Goal: Task Accomplishment & Management: Manage account settings

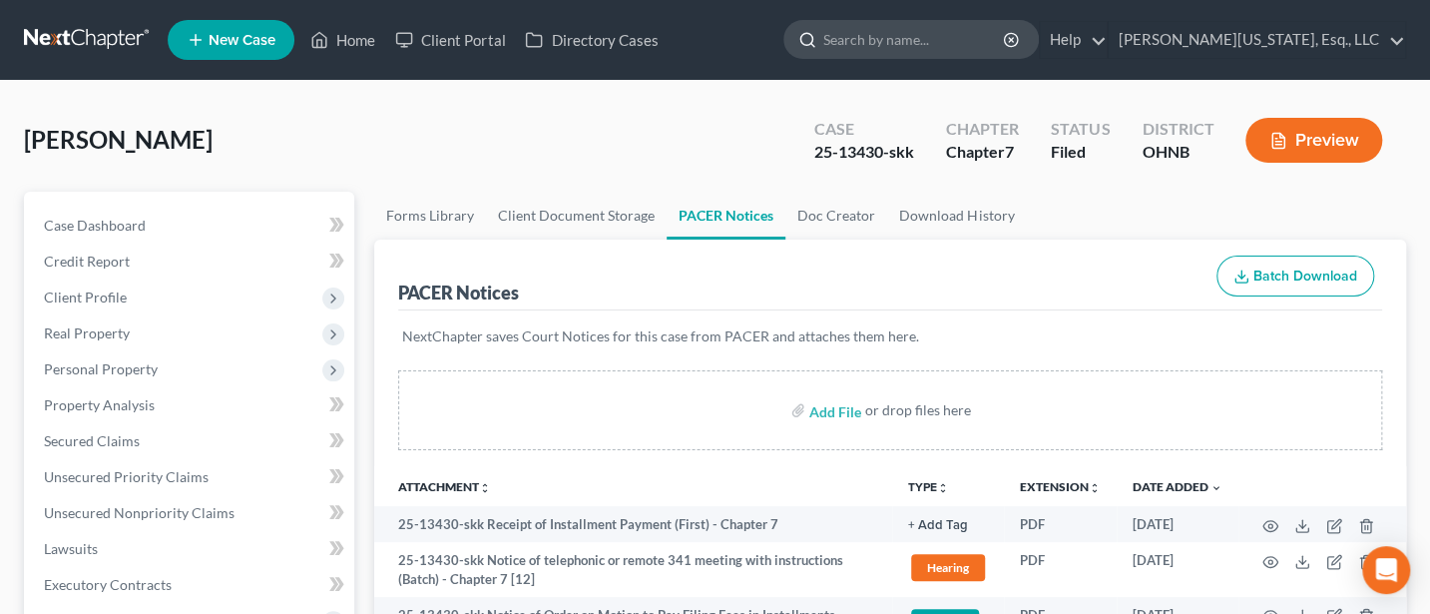
click at [981, 50] on input "search" at bounding box center [914, 39] width 183 height 37
type input "WRight"
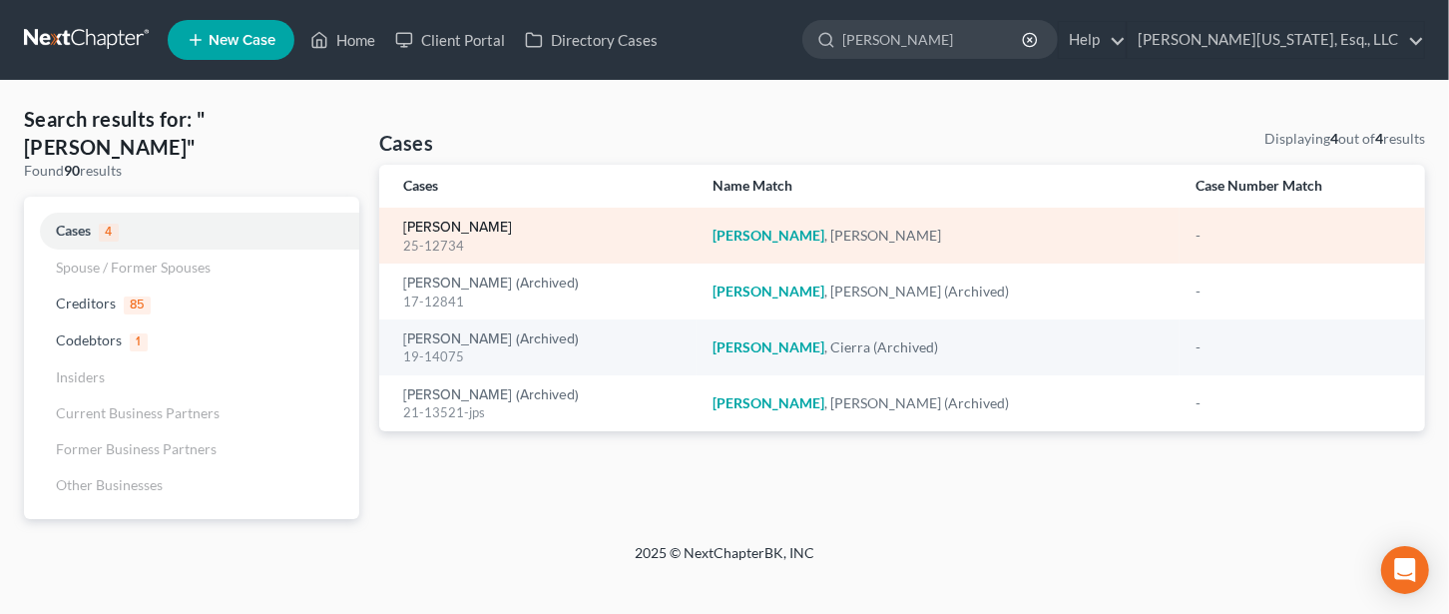
click at [447, 224] on link "Wright, Rebecca" at bounding box center [457, 228] width 109 height 14
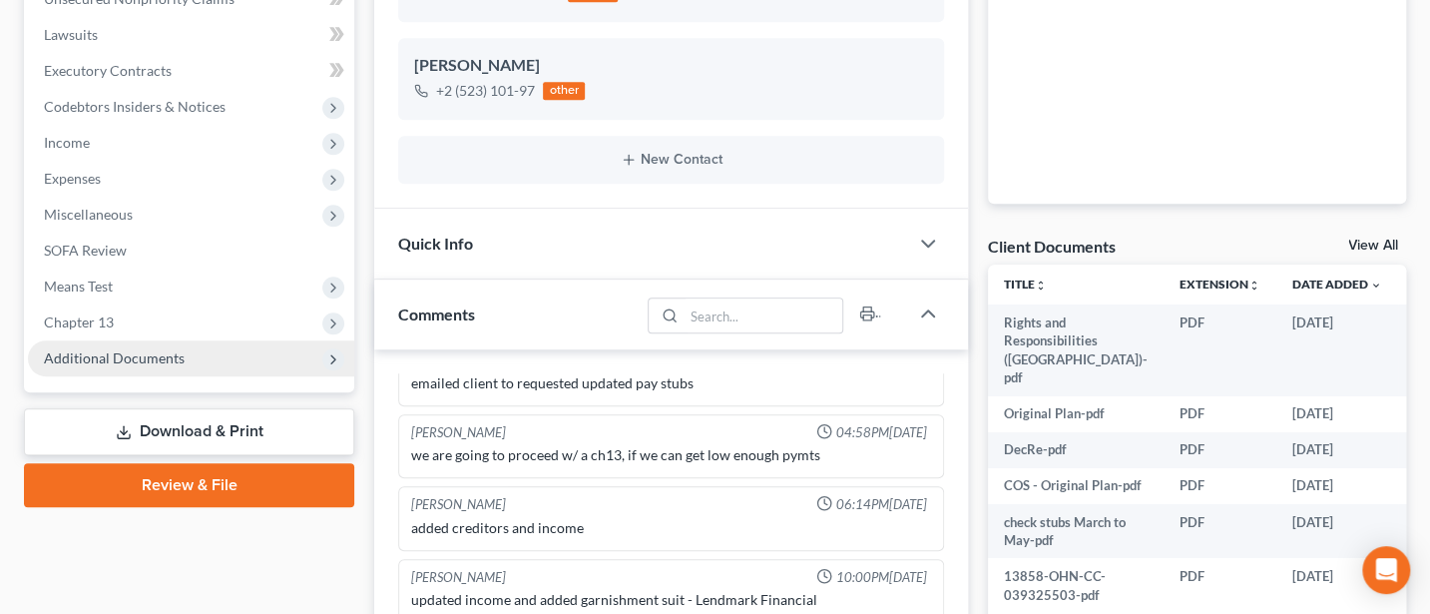
scroll to position [532, 0]
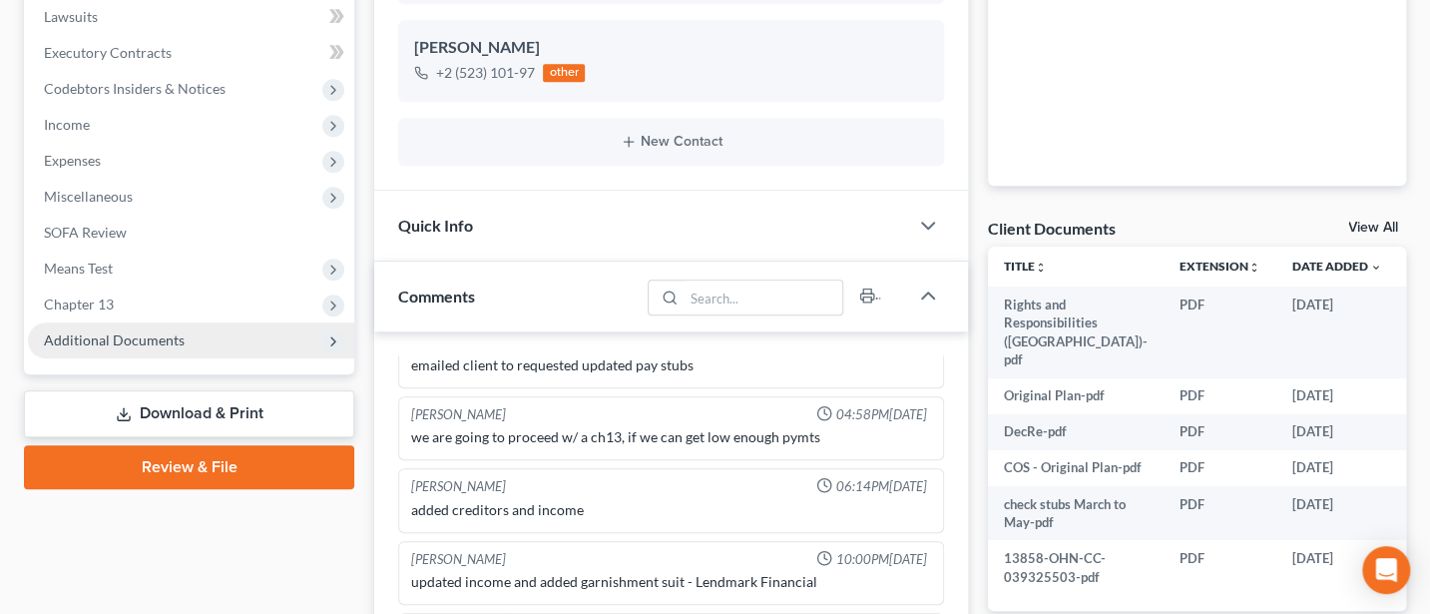
click at [119, 345] on span "Additional Documents" at bounding box center [114, 339] width 141 height 17
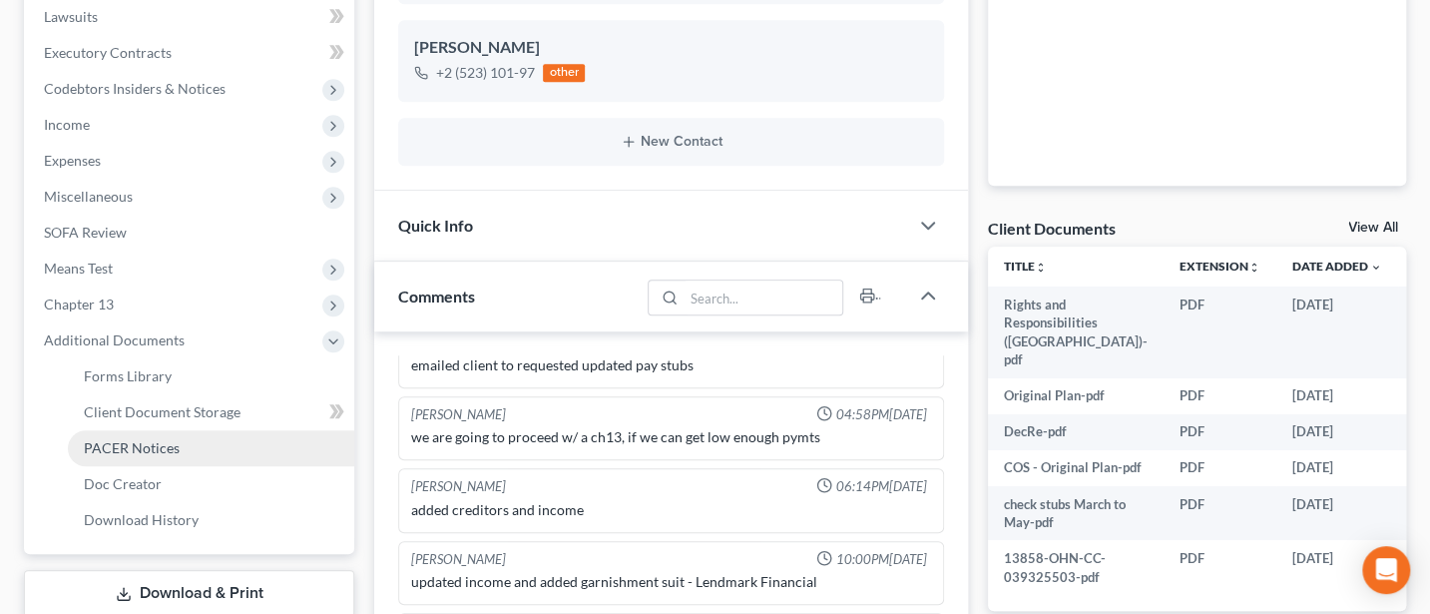
click at [173, 436] on link "PACER Notices" at bounding box center [211, 448] width 286 height 36
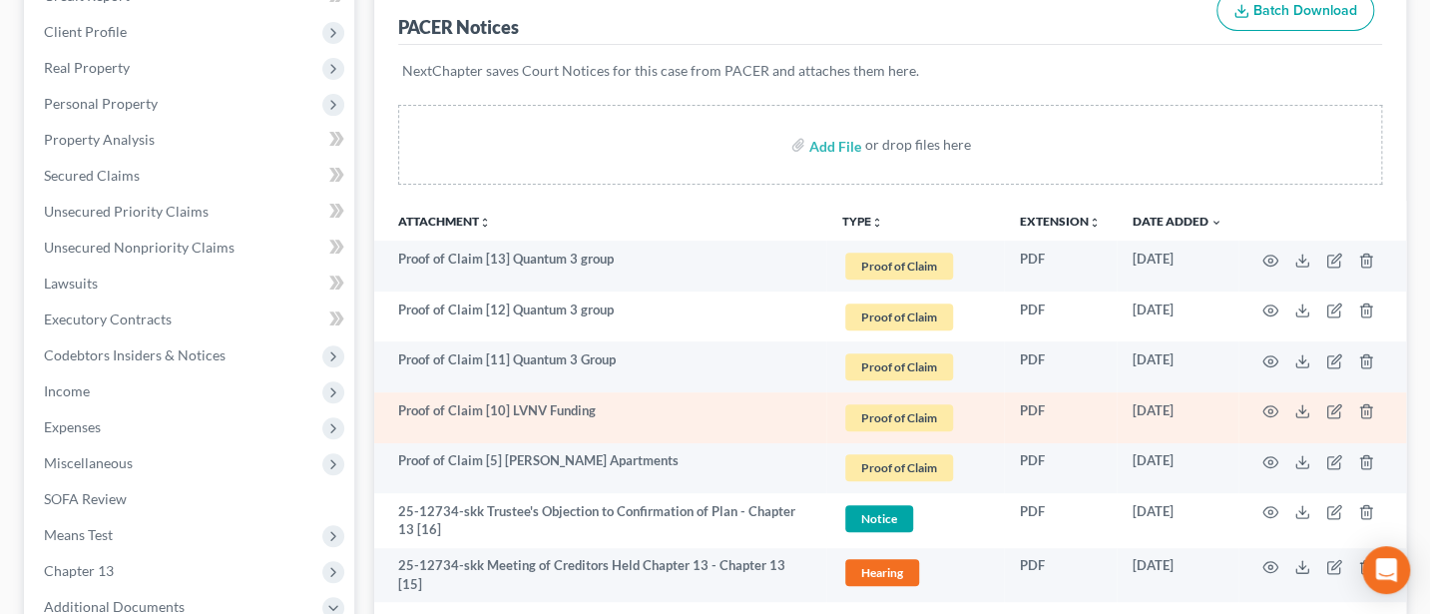
scroll to position [532, 0]
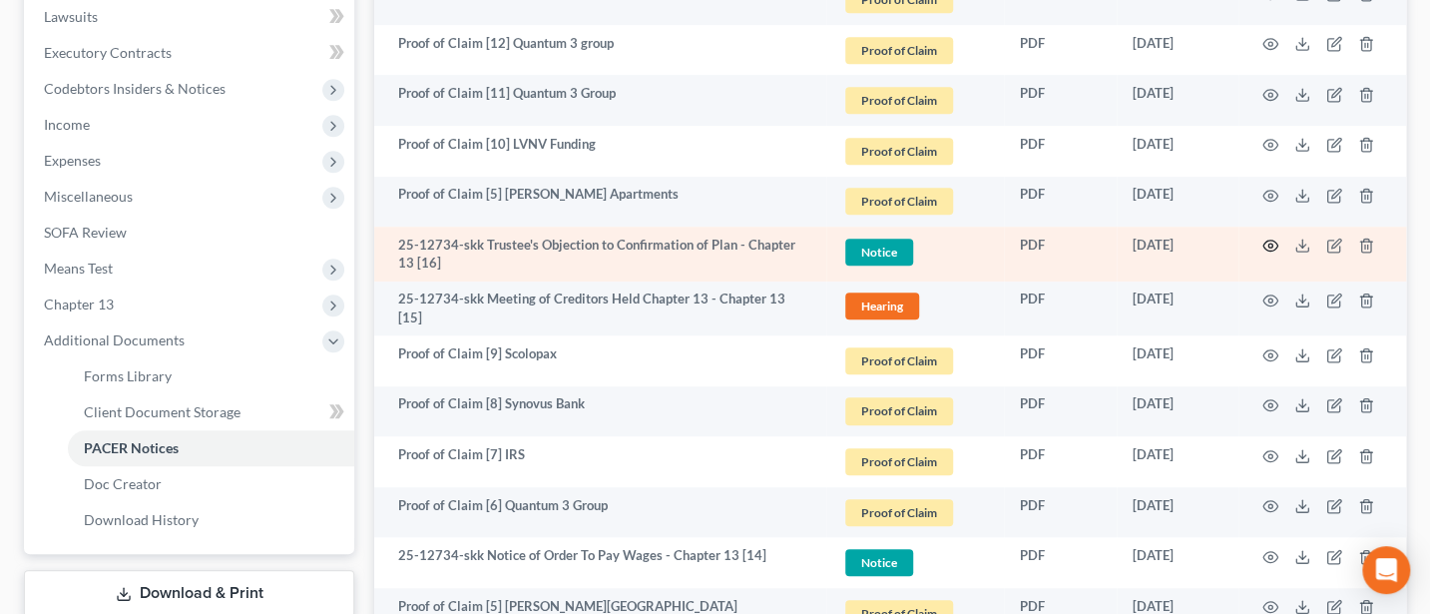
click at [1268, 243] on circle "button" at bounding box center [1270, 245] width 4 height 4
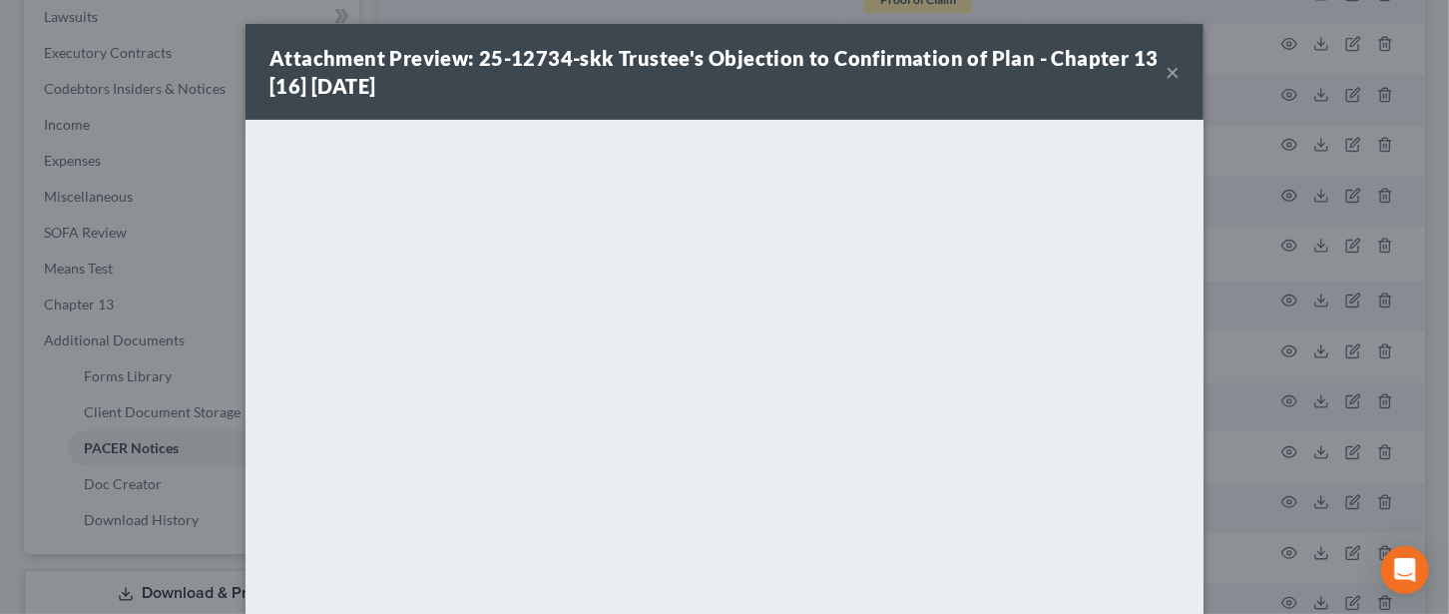
click at [1165, 69] on button "×" at bounding box center [1172, 72] width 14 height 24
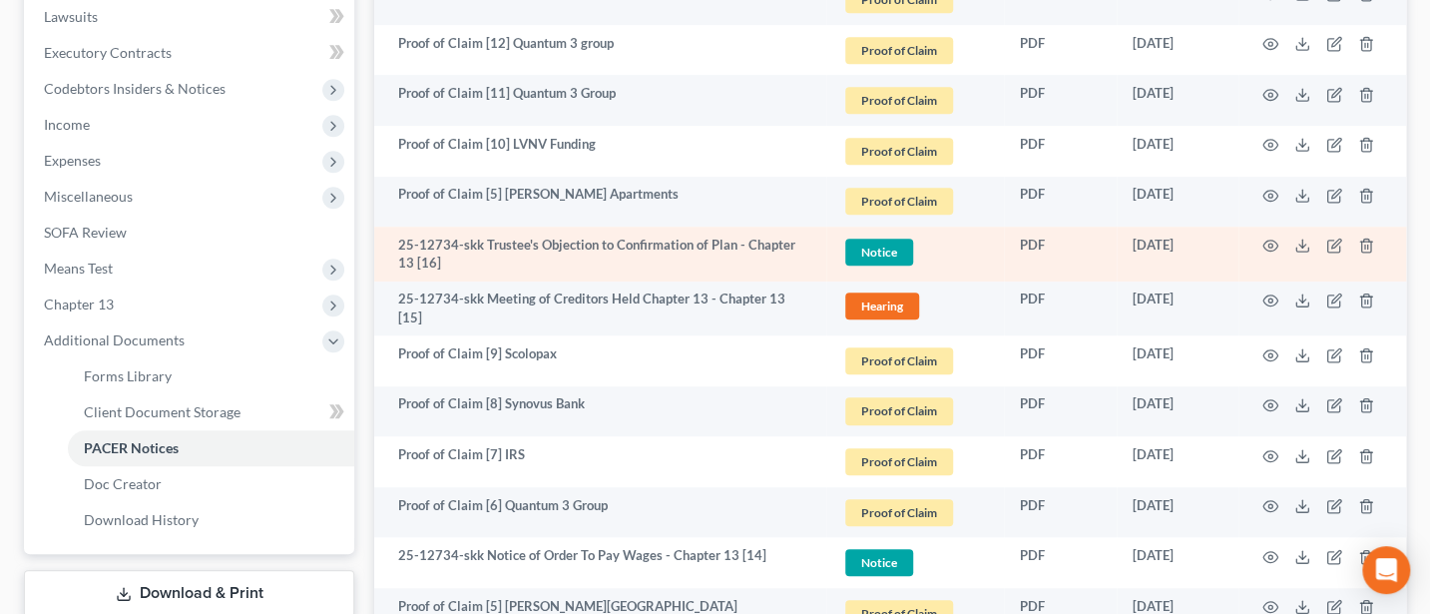
click at [888, 249] on span "Notice" at bounding box center [879, 251] width 68 height 27
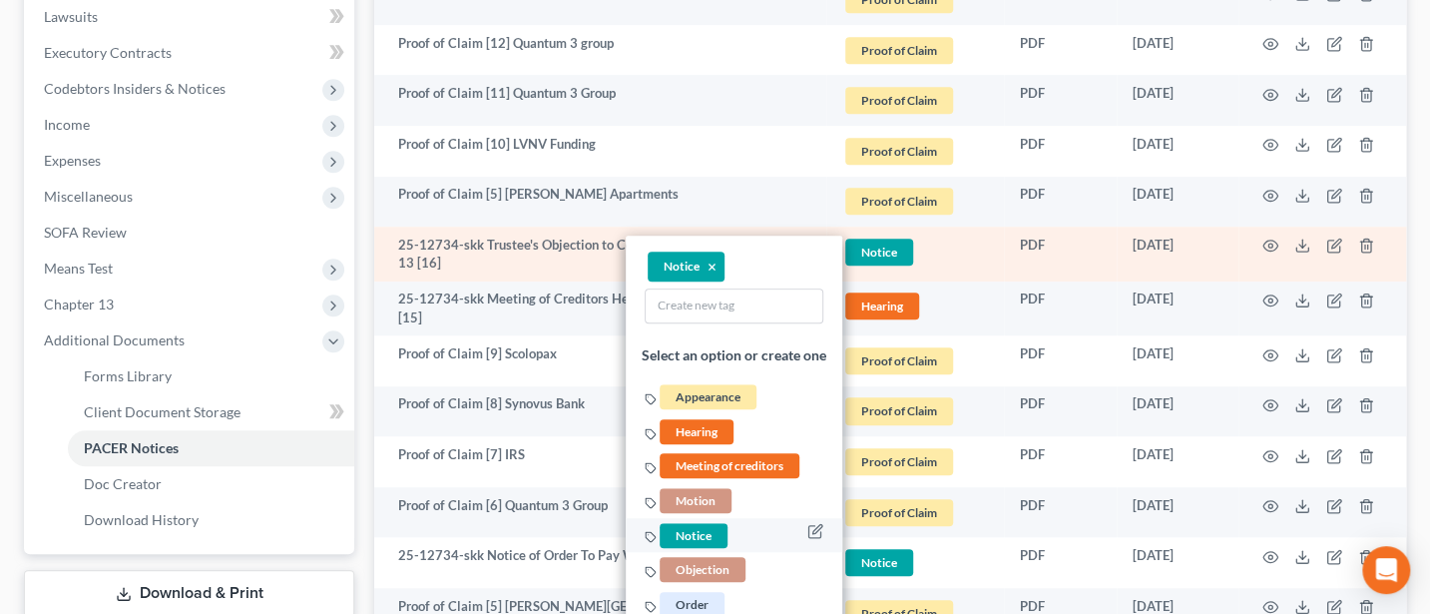
click at [715, 557] on span "Objection" at bounding box center [703, 569] width 86 height 25
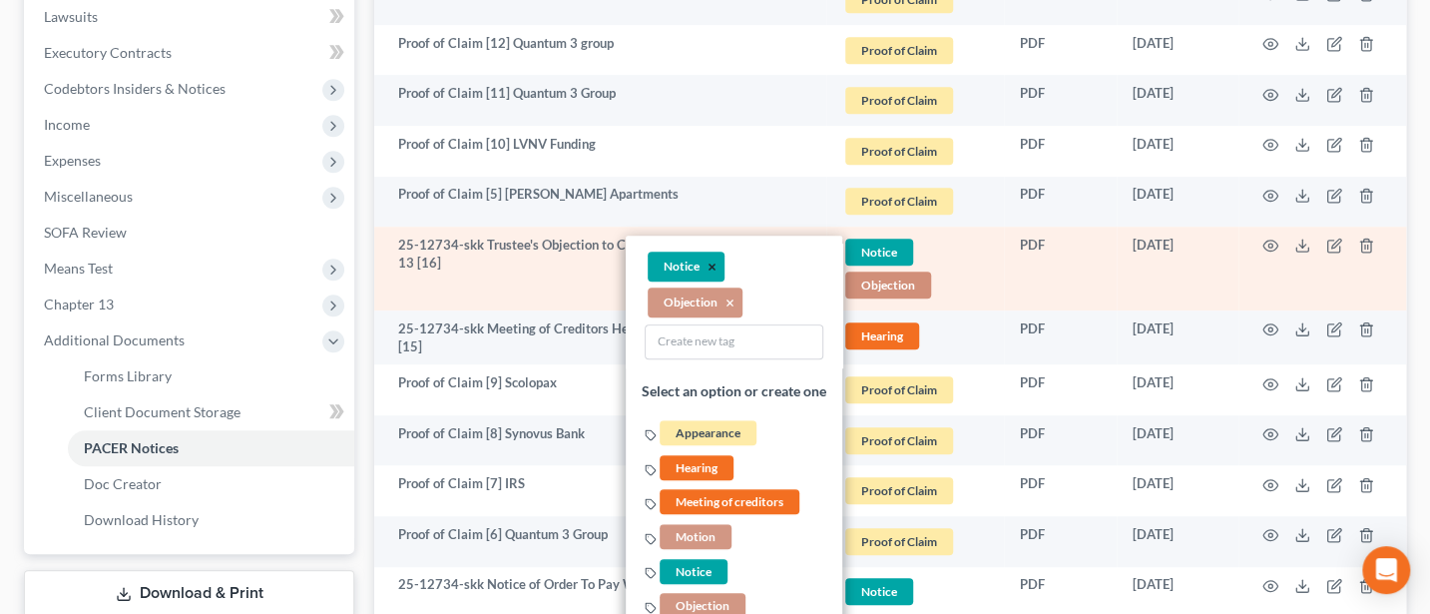
click at [707, 259] on button "×" at bounding box center [711, 267] width 9 height 18
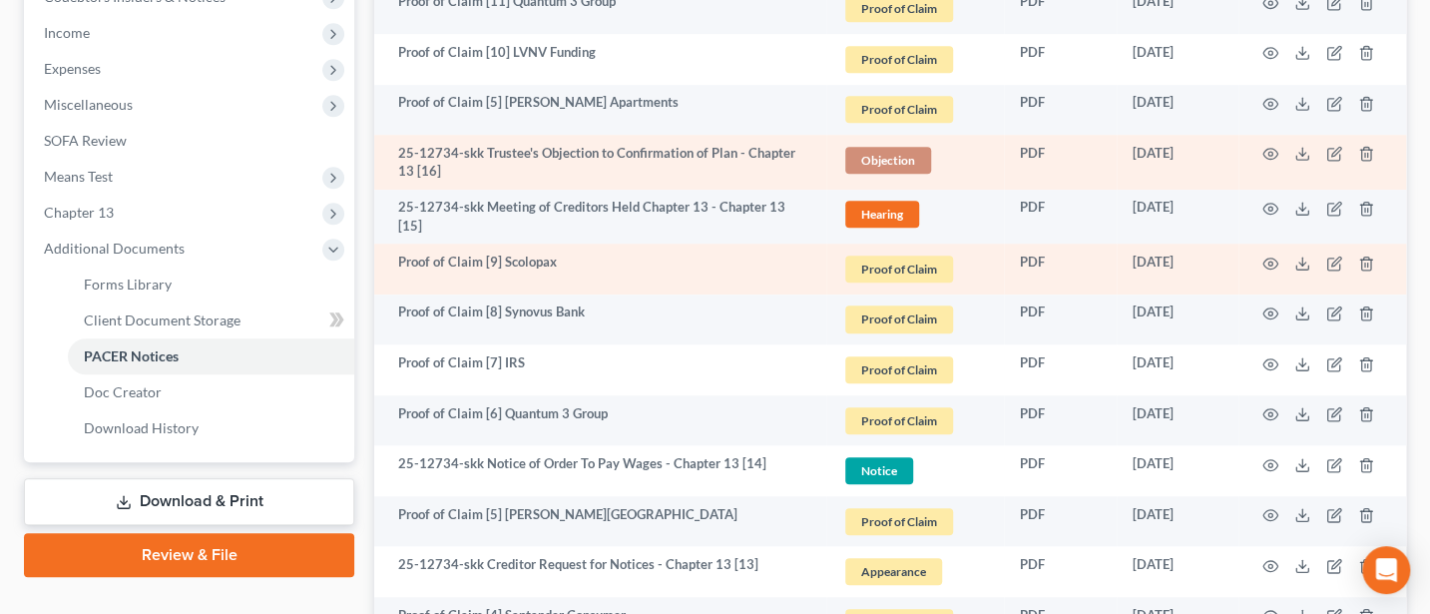
scroll to position [798, 0]
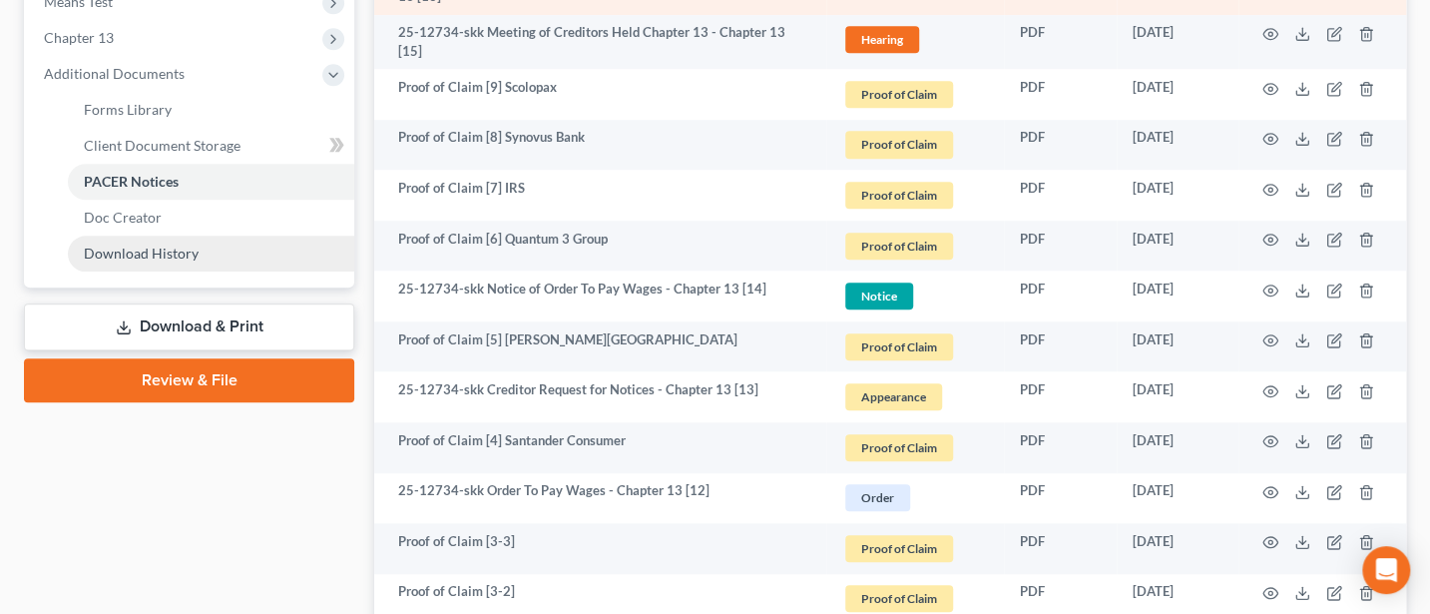
click at [161, 251] on span "Download History" at bounding box center [141, 252] width 115 height 17
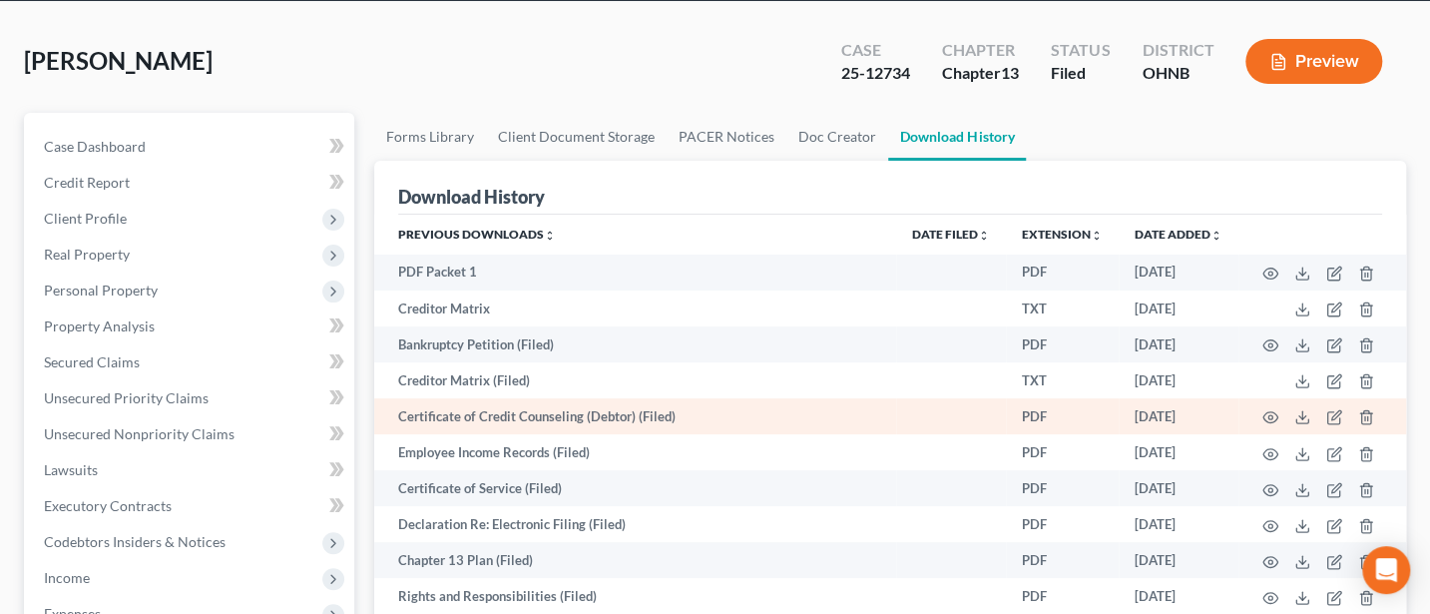
scroll to position [265, 0]
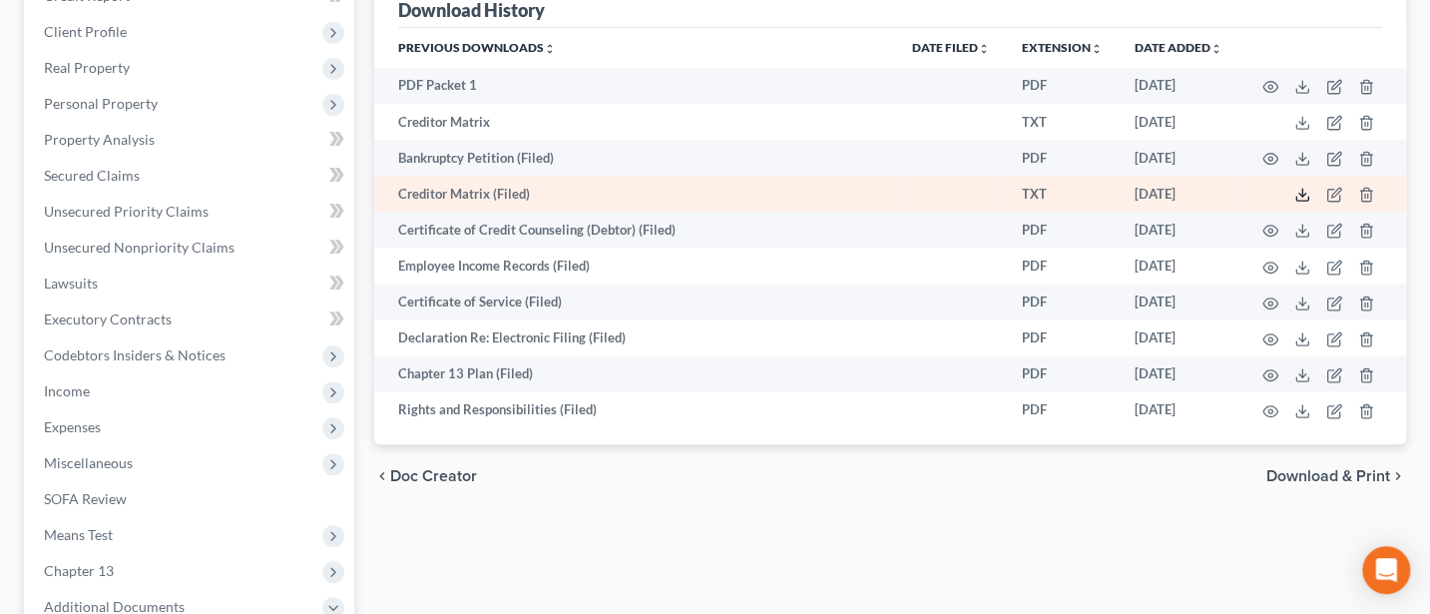
click at [1302, 188] on icon at bounding box center [1302, 195] width 16 height 16
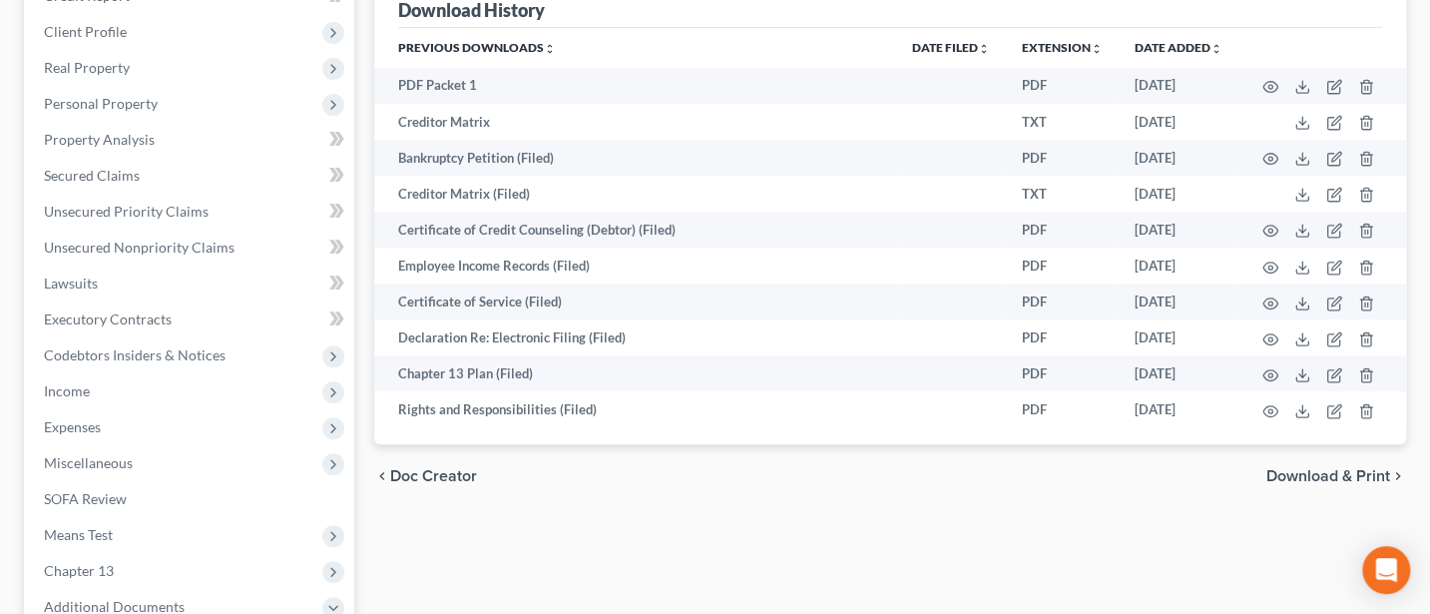
click at [0, 444] on div "Wright, Rebecca Upgraded Case 25-12734 Chapter Chapter 13 Status Filed District…" at bounding box center [715, 394] width 1430 height 1159
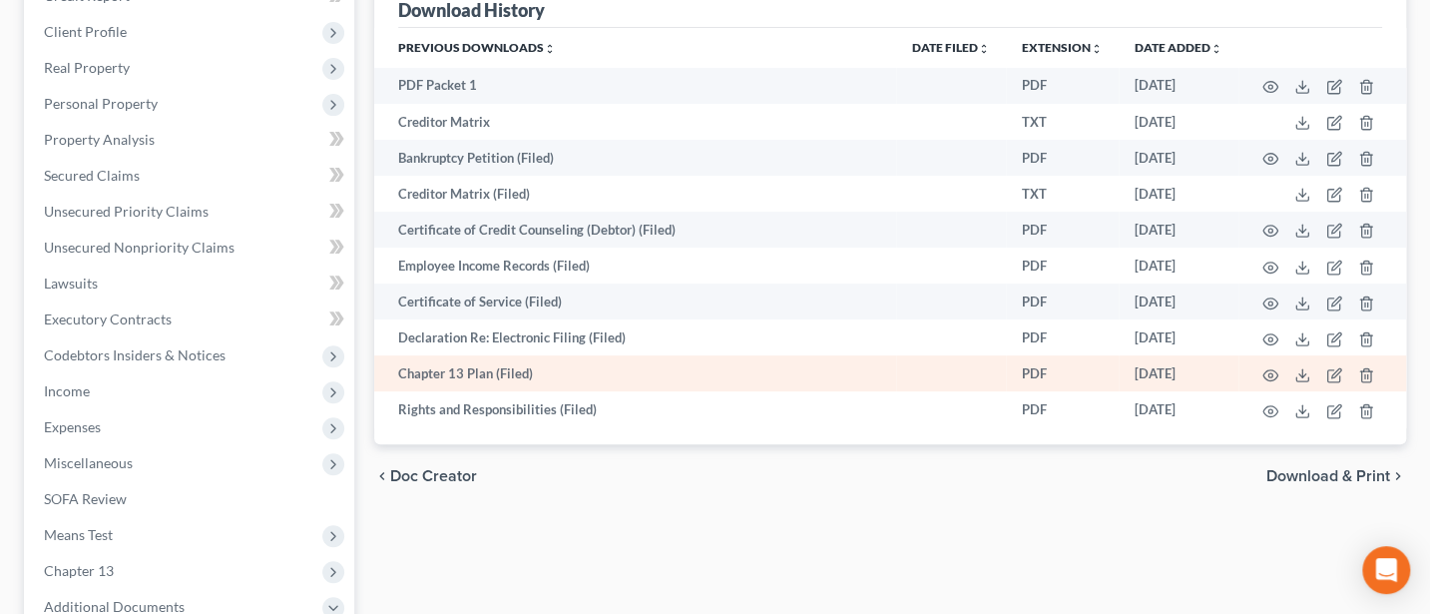
scroll to position [0, 0]
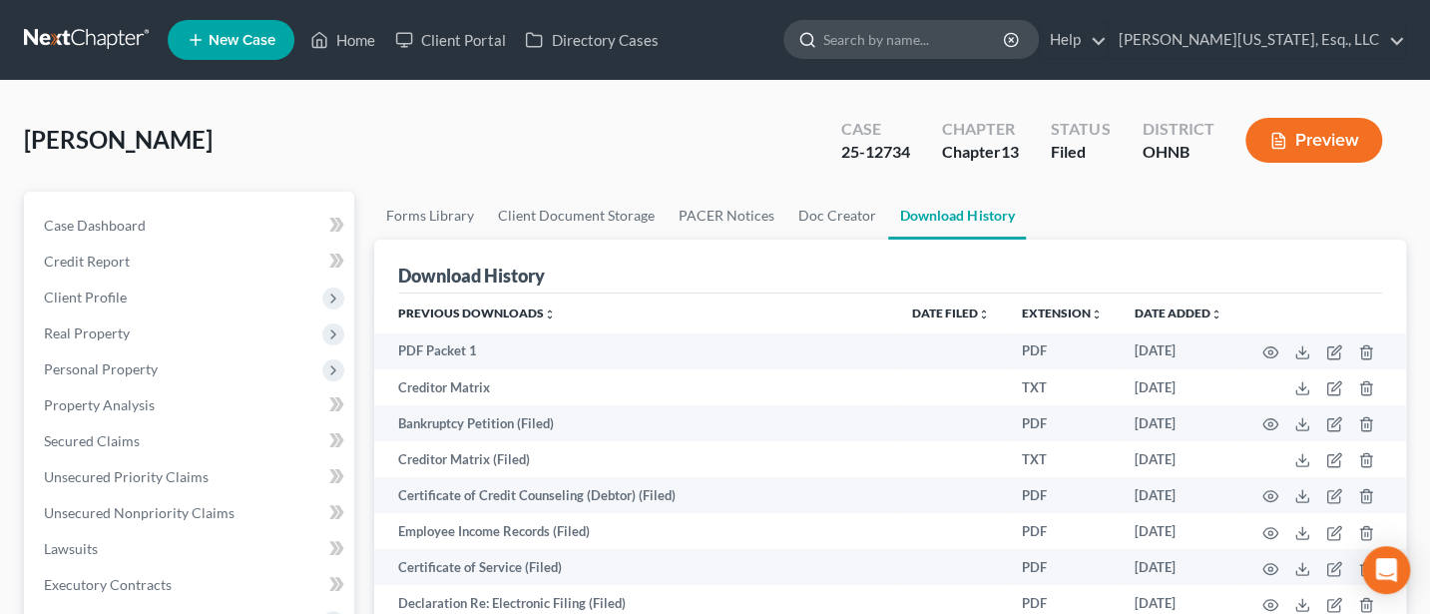
click at [932, 41] on input "search" at bounding box center [914, 39] width 183 height 37
type input "King"
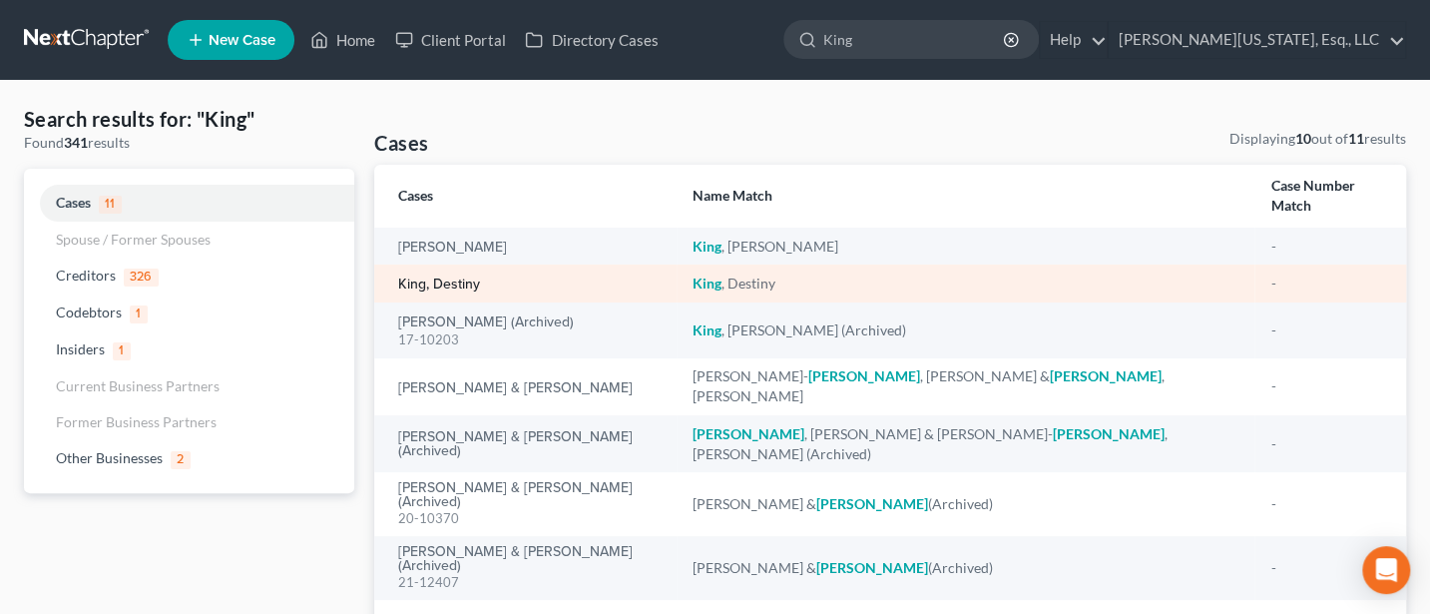
click at [447, 277] on link "King, Destiny" at bounding box center [439, 284] width 82 height 14
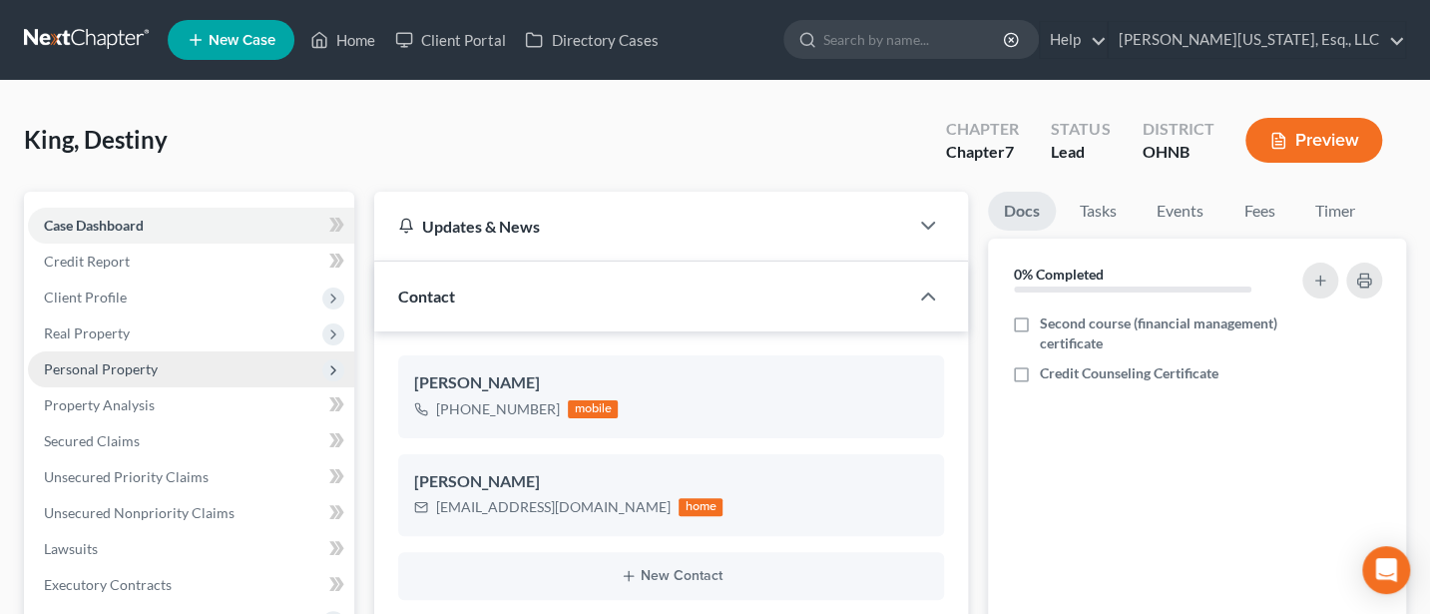
click at [80, 364] on span "Personal Property" at bounding box center [101, 368] width 114 height 17
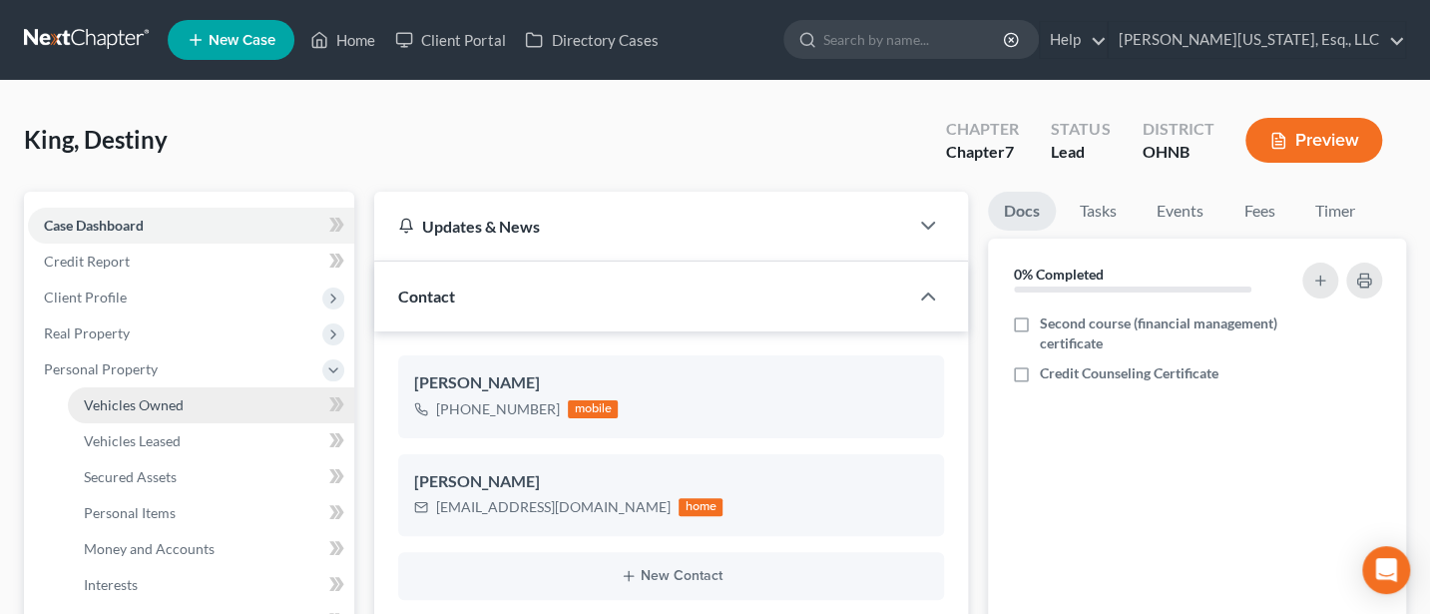
click at [114, 408] on span "Vehicles Owned" at bounding box center [134, 404] width 100 height 17
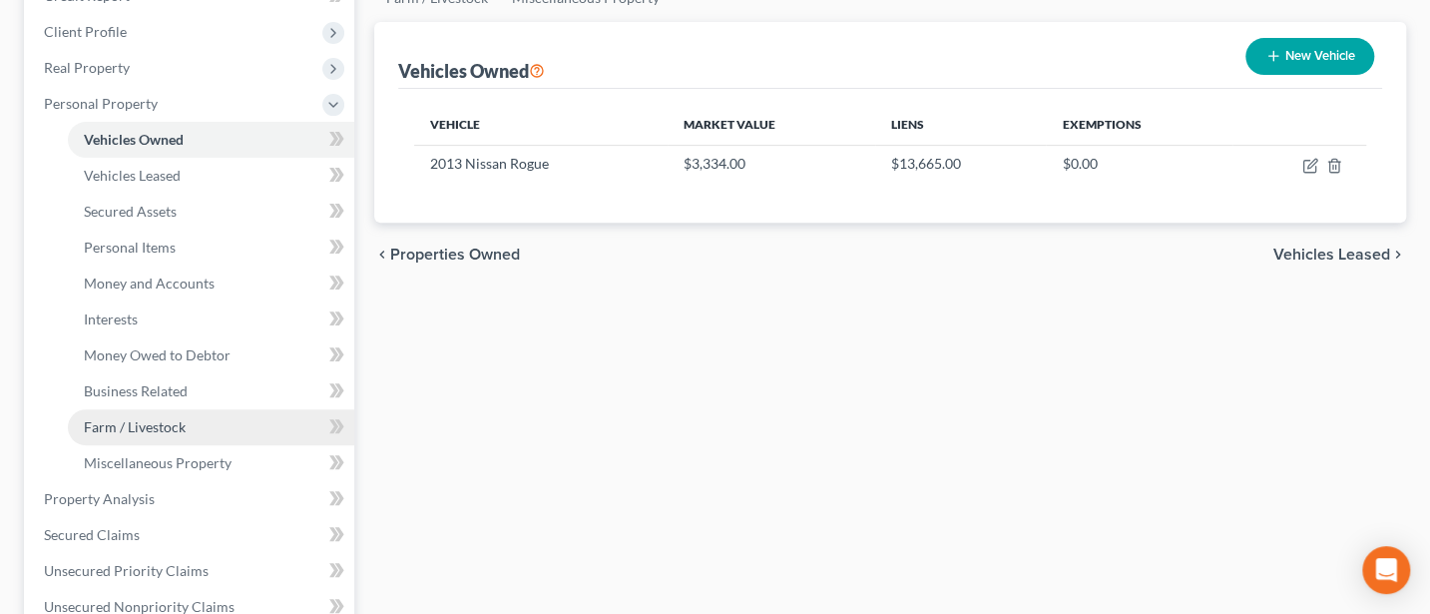
scroll to position [532, 0]
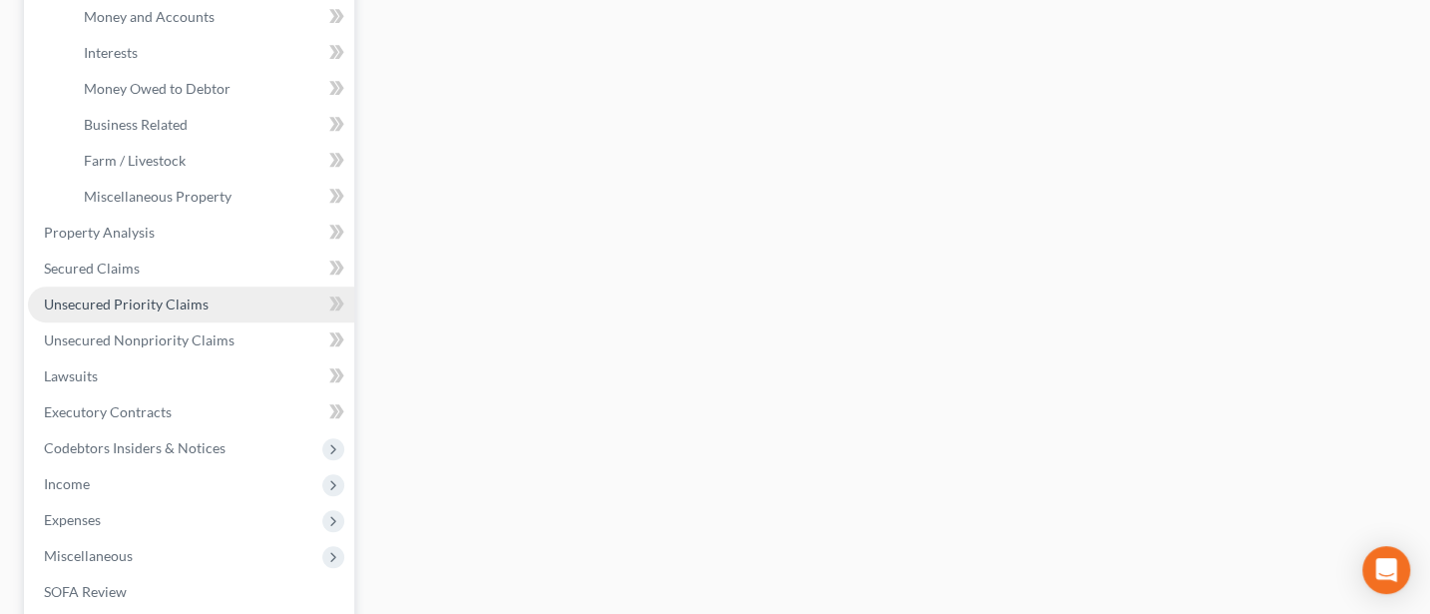
click at [97, 302] on span "Unsecured Priority Claims" at bounding box center [126, 303] width 165 height 17
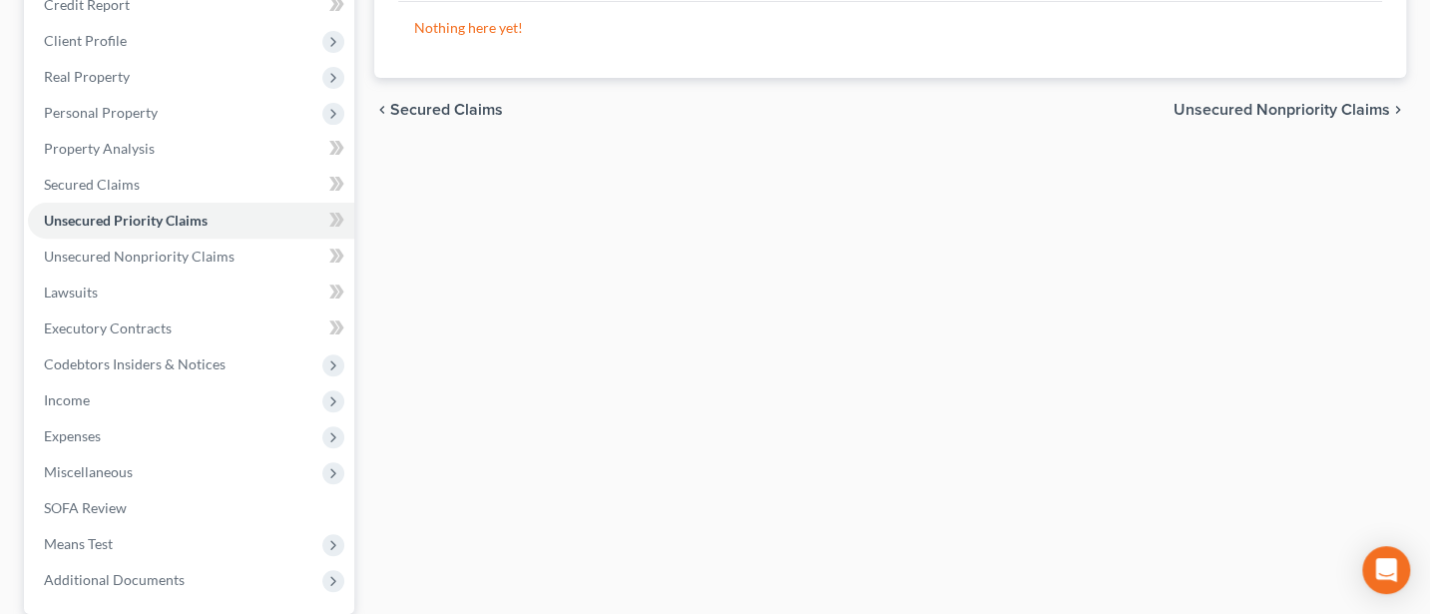
scroll to position [265, 0]
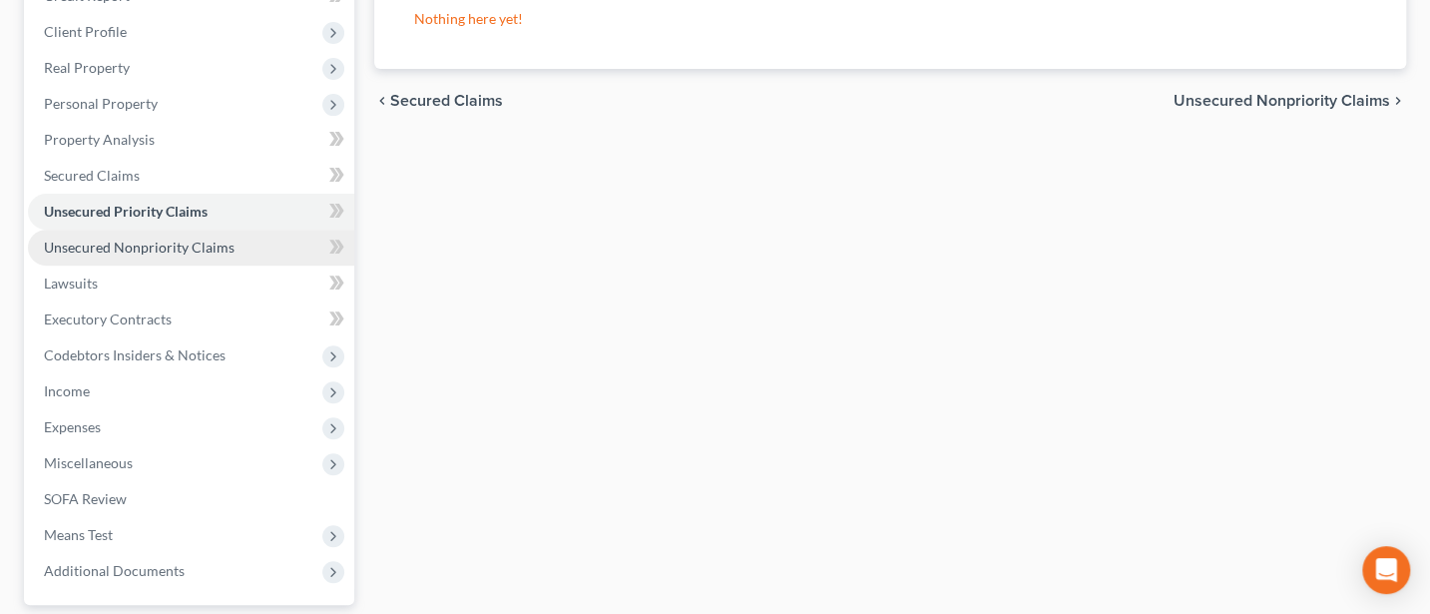
click at [128, 240] on span "Unsecured Nonpriority Claims" at bounding box center [139, 246] width 191 height 17
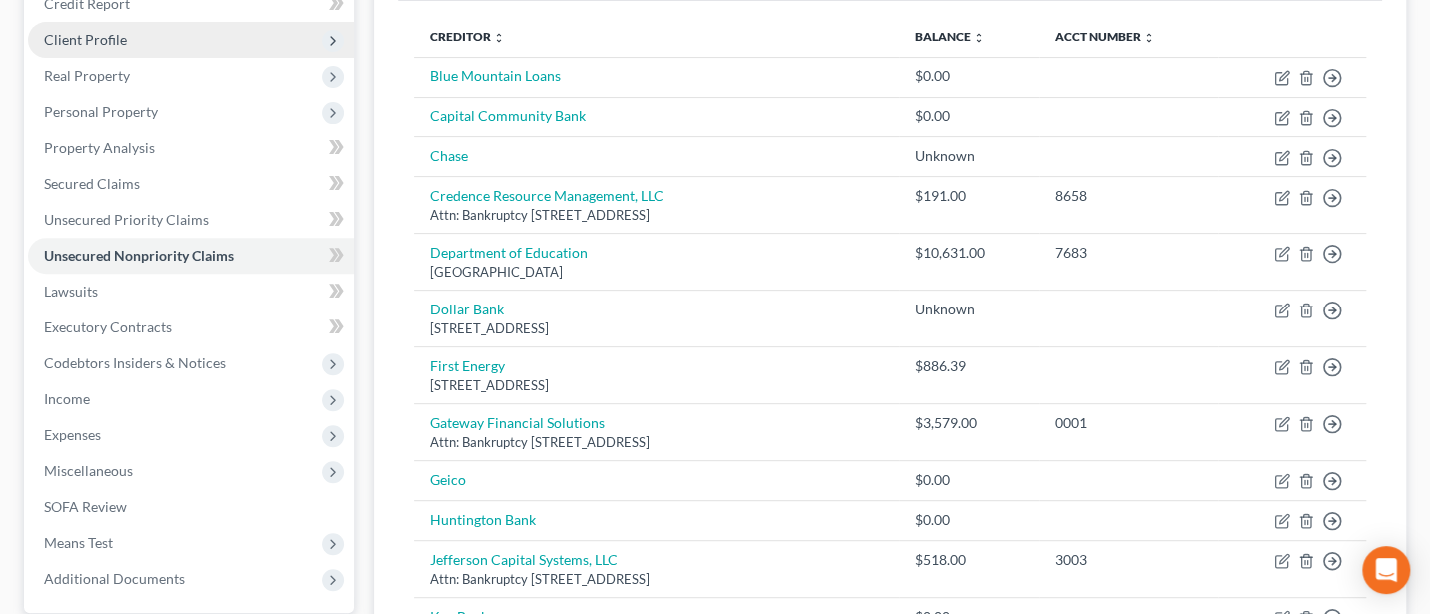
scroll to position [265, 0]
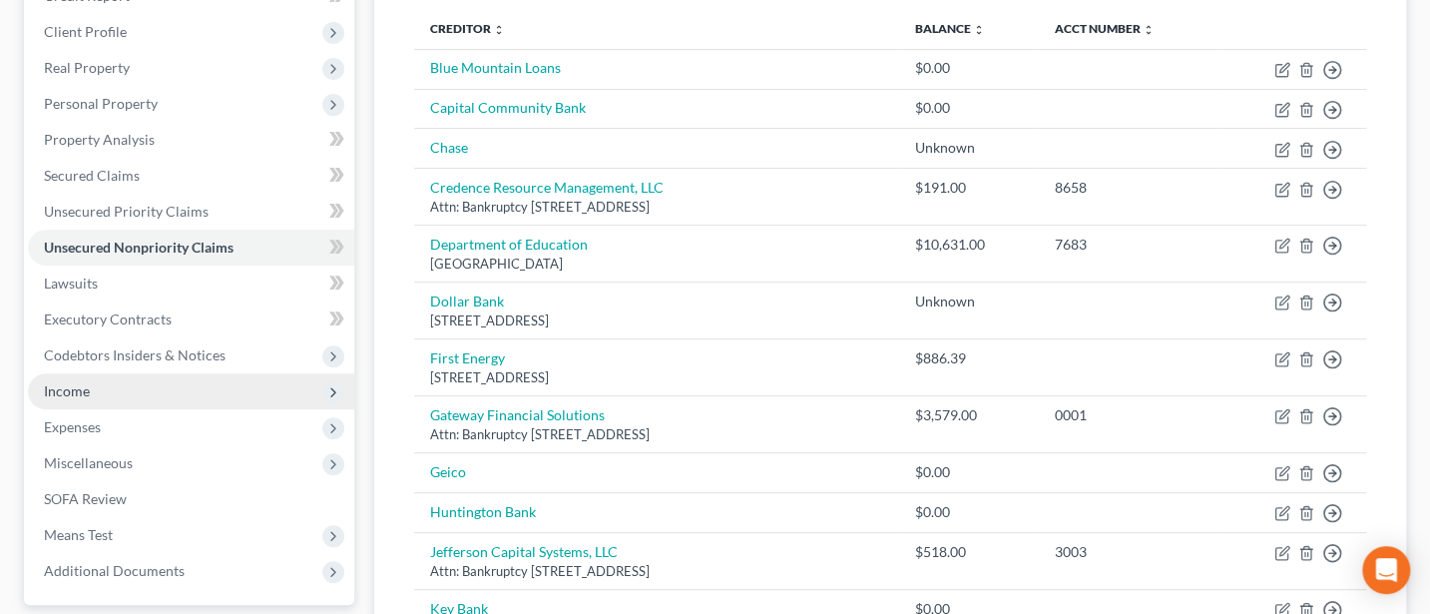
click at [91, 389] on span "Income" at bounding box center [191, 391] width 326 height 36
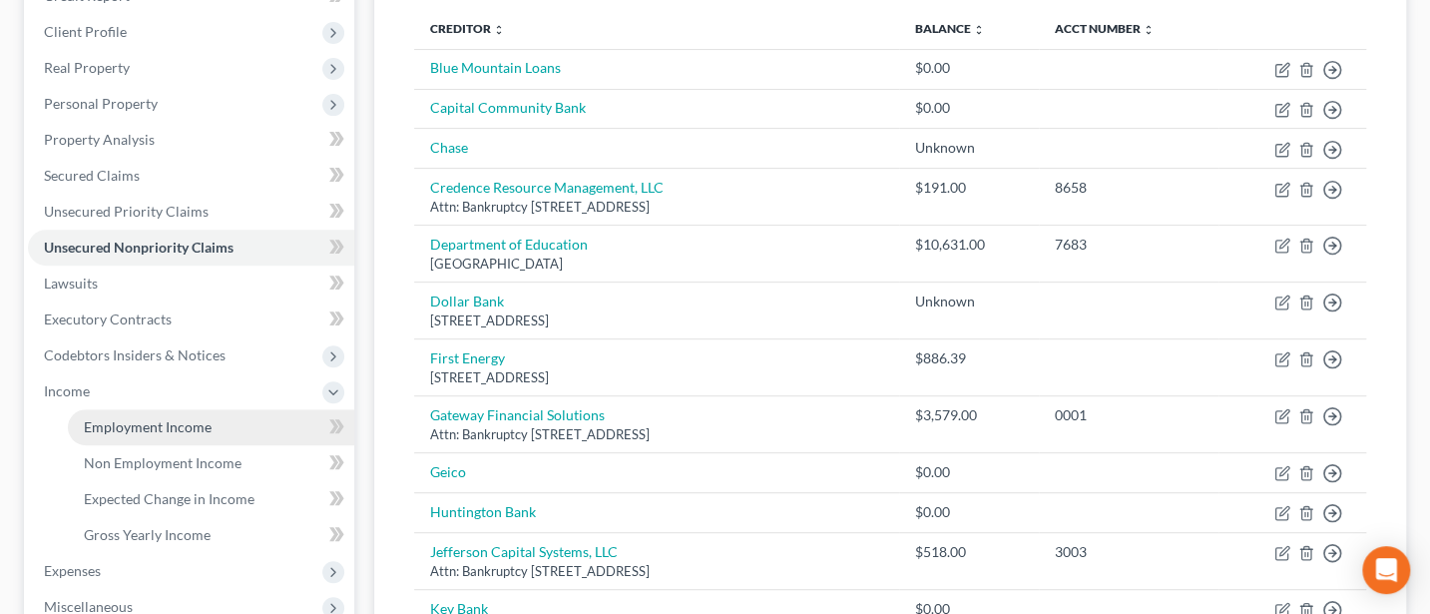
click at [134, 425] on span "Employment Income" at bounding box center [148, 426] width 128 height 17
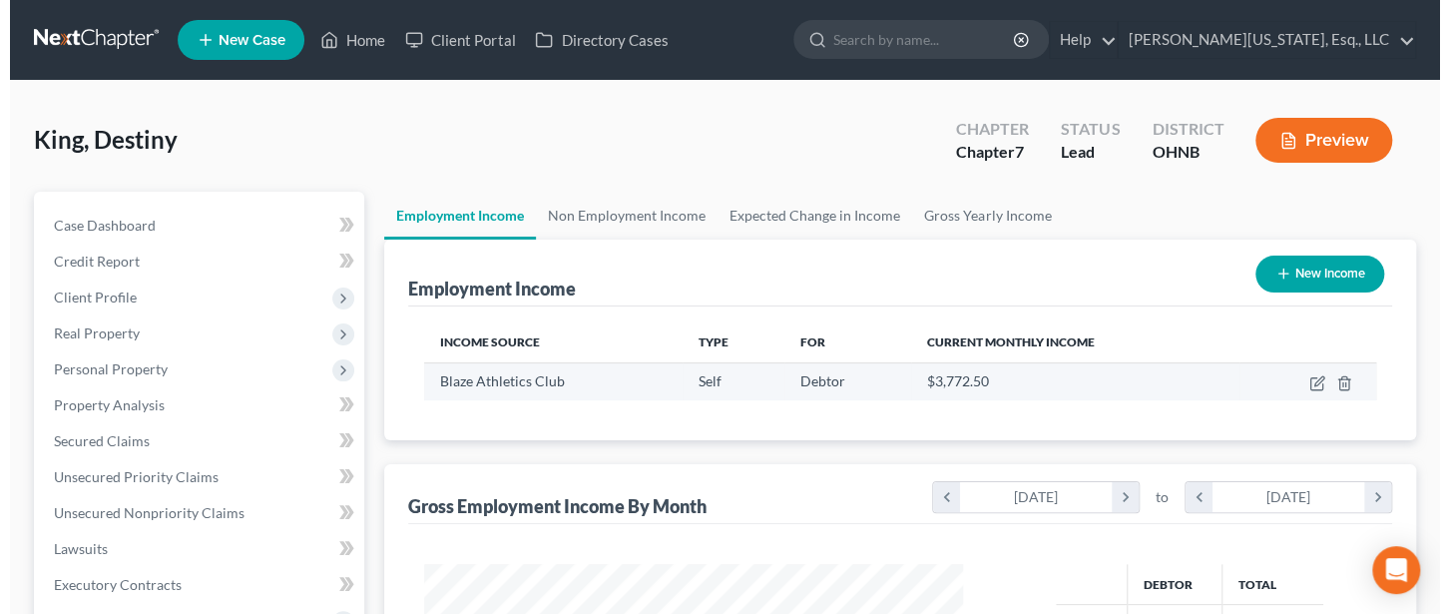
scroll to position [355, 578]
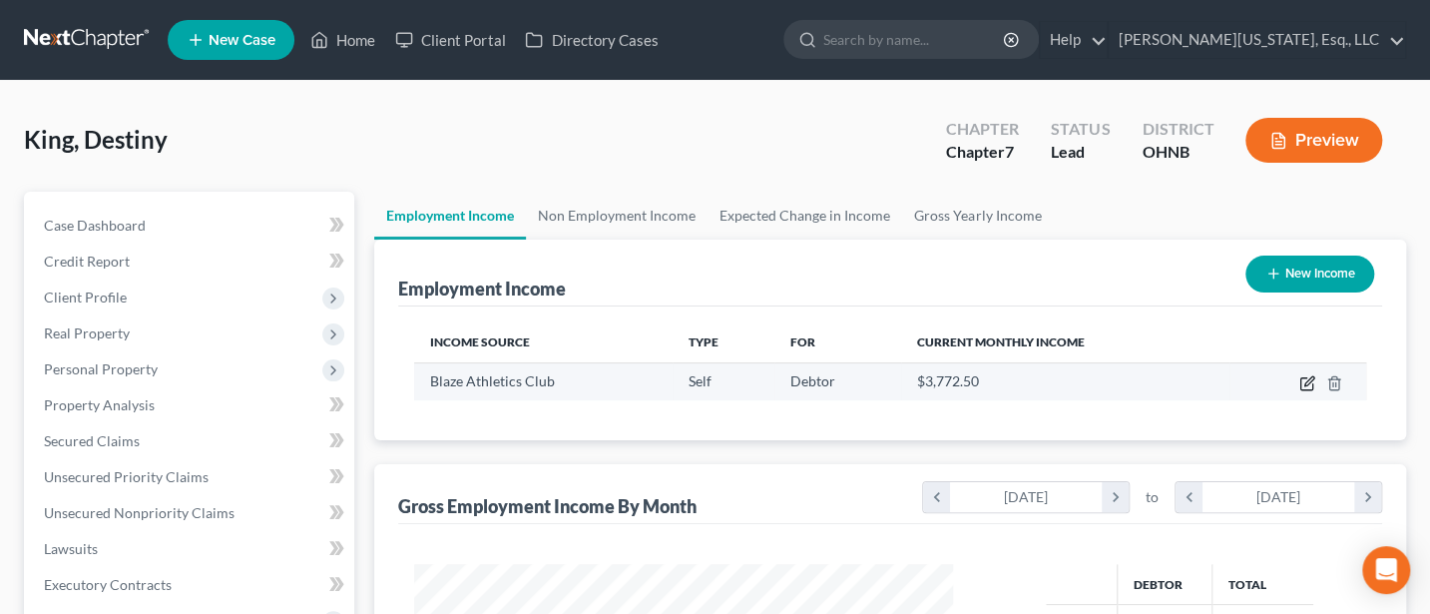
click at [1302, 380] on icon "button" at bounding box center [1307, 383] width 16 height 16
select select "1"
select select "36"
select select "0"
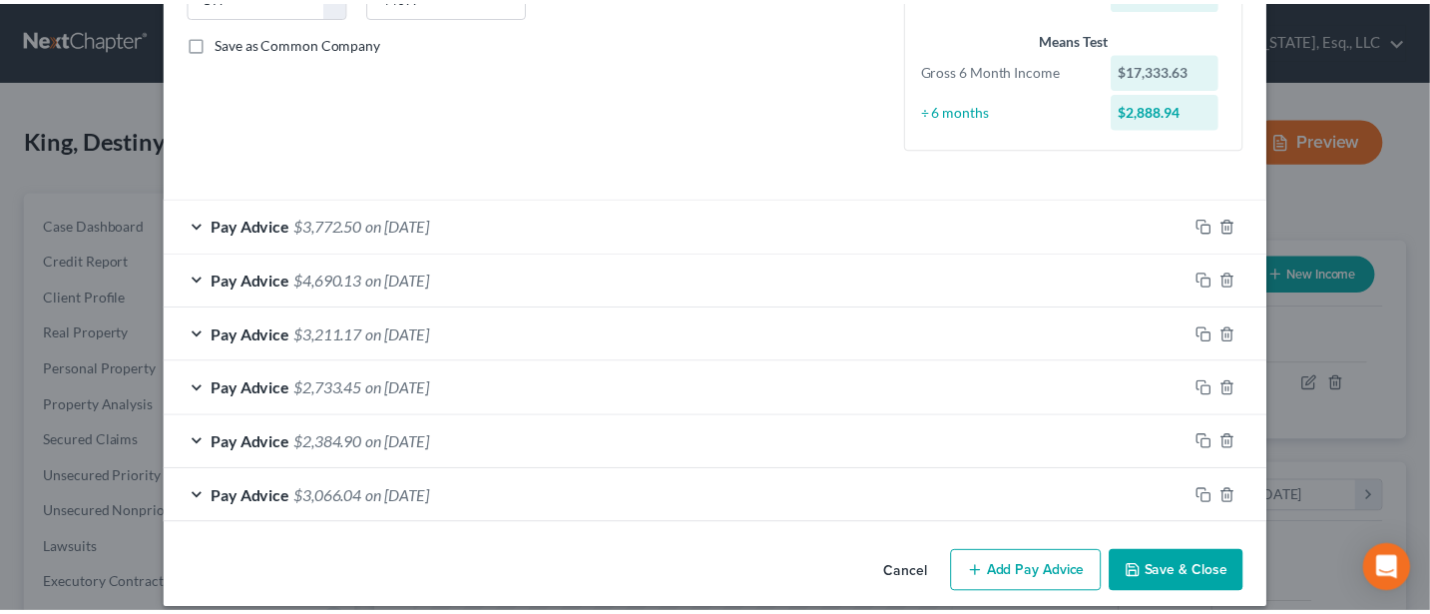
scroll to position [453, 0]
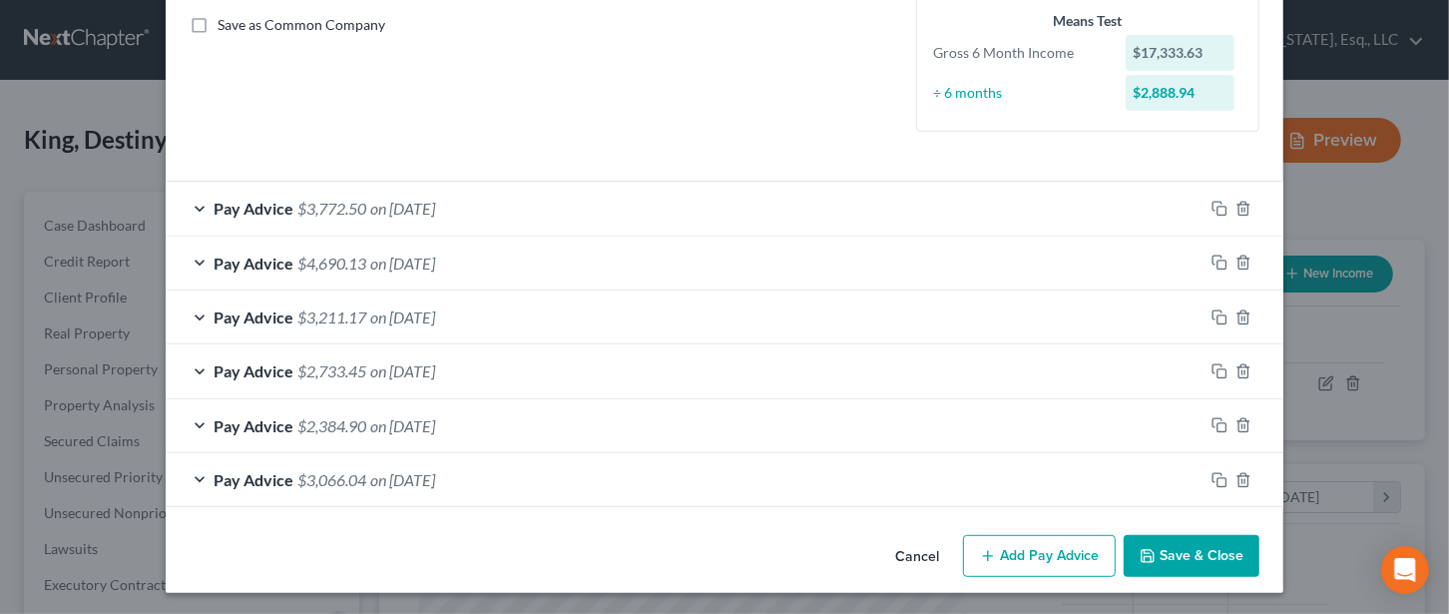
click at [917, 548] on button "Cancel" at bounding box center [917, 557] width 76 height 40
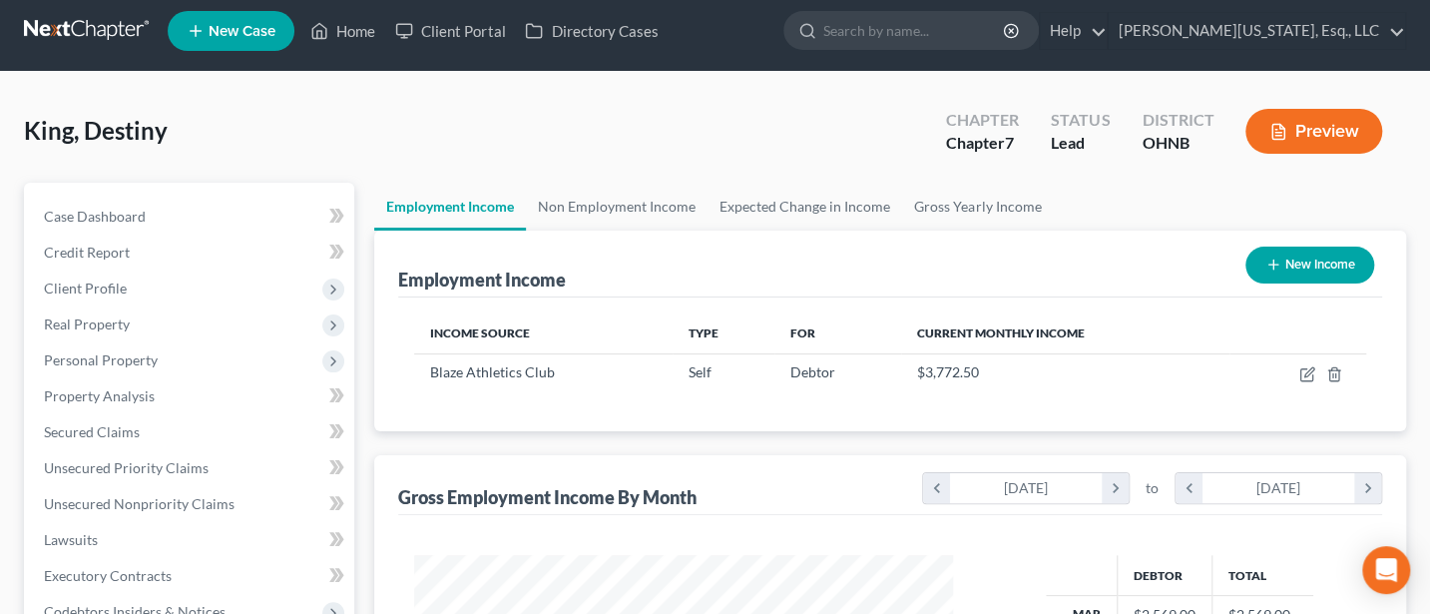
scroll to position [0, 0]
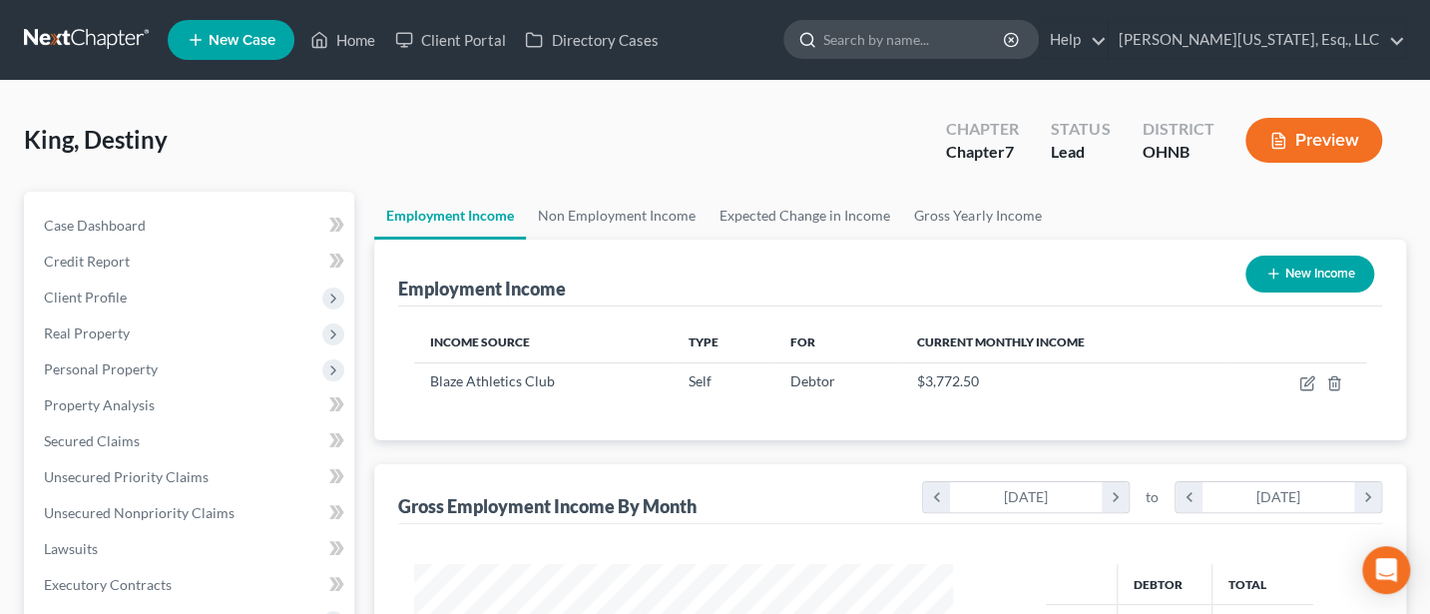
click at [943, 37] on input "search" at bounding box center [914, 39] width 183 height 37
type input "stanziano"
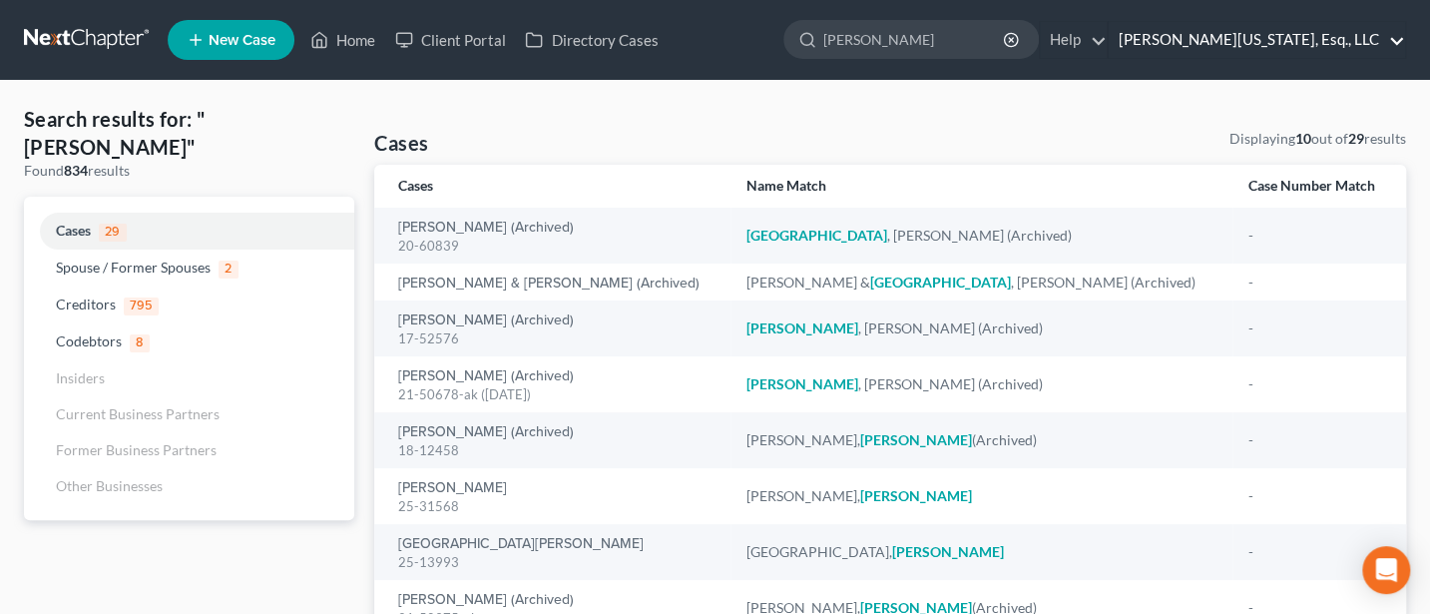
click at [1320, 29] on link "Jann C. Washington, Esq., LLC" at bounding box center [1257, 40] width 296 height 36
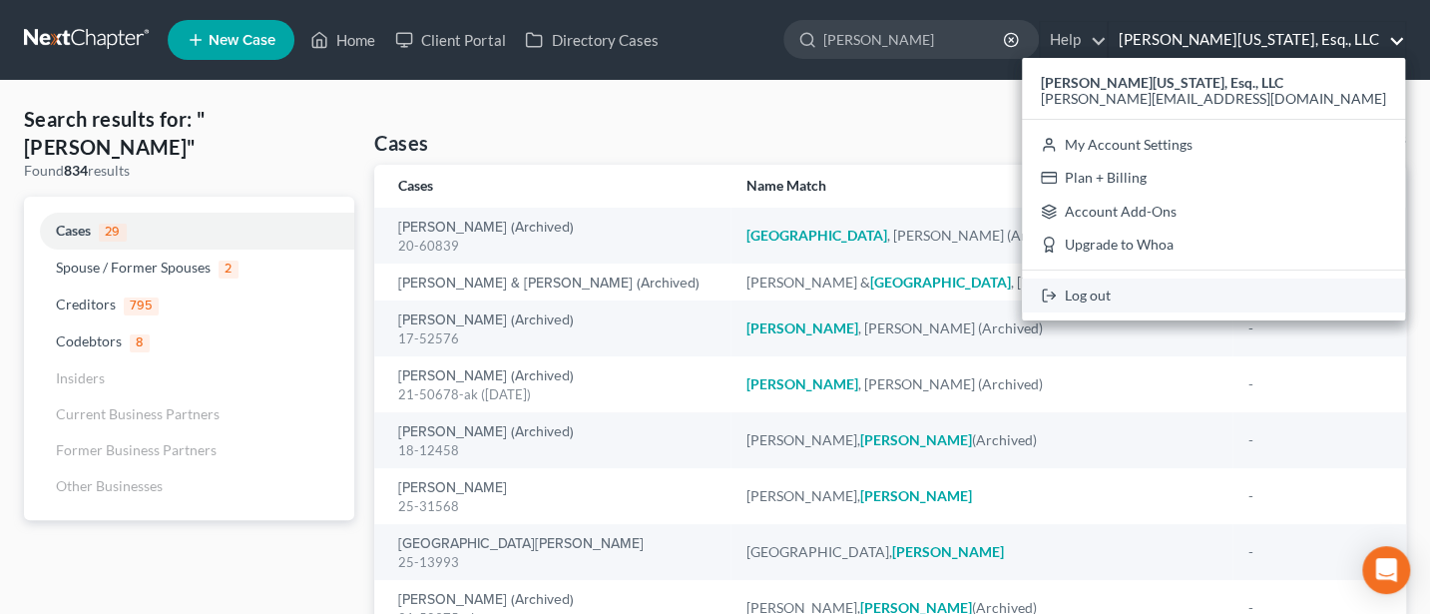
click at [1253, 285] on link "Log out" at bounding box center [1213, 295] width 383 height 34
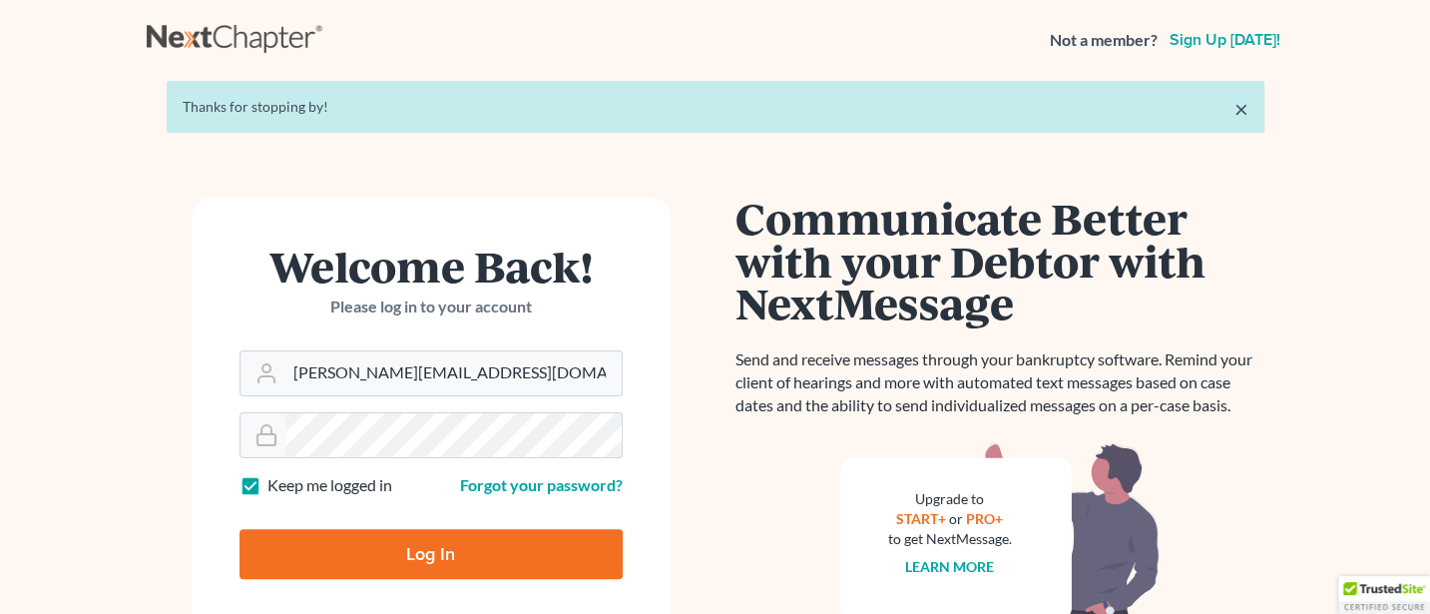
type input "[PERSON_NAME][EMAIL_ADDRESS][DOMAIN_NAME]"
click at [410, 558] on input "Log In" at bounding box center [430, 554] width 383 height 50
type input "Thinking..."
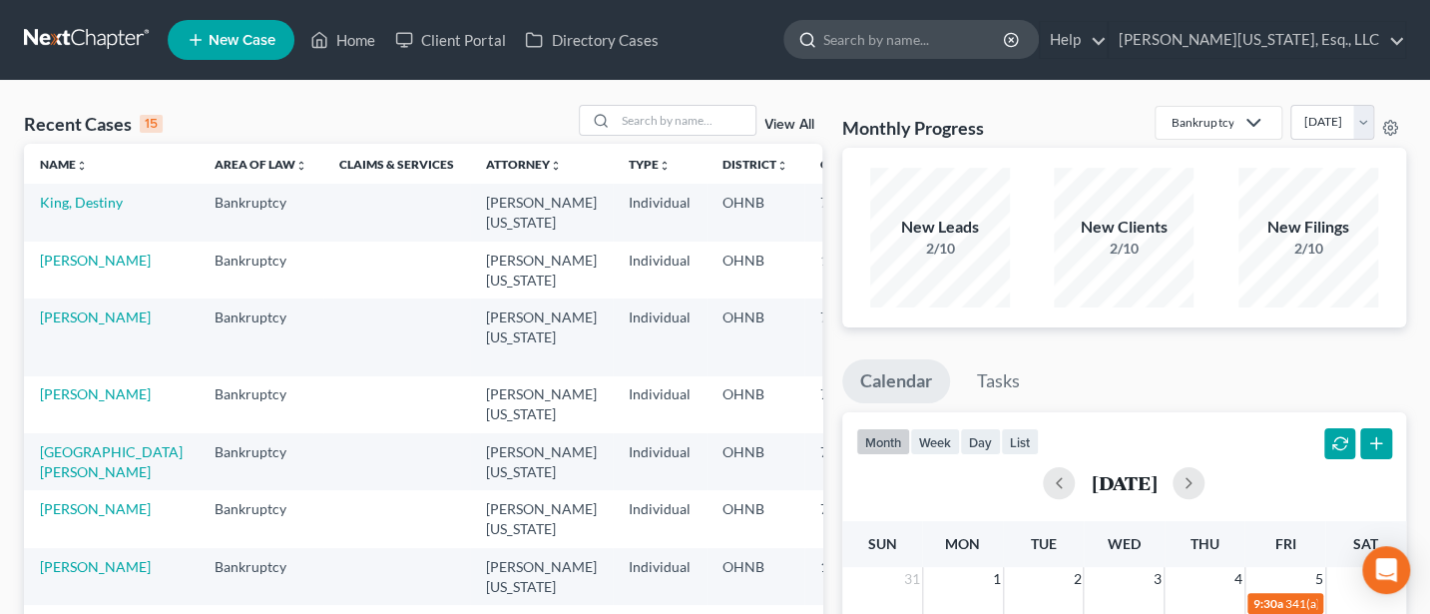
click at [953, 38] on input "search" at bounding box center [914, 39] width 183 height 37
type input "Stanziano"
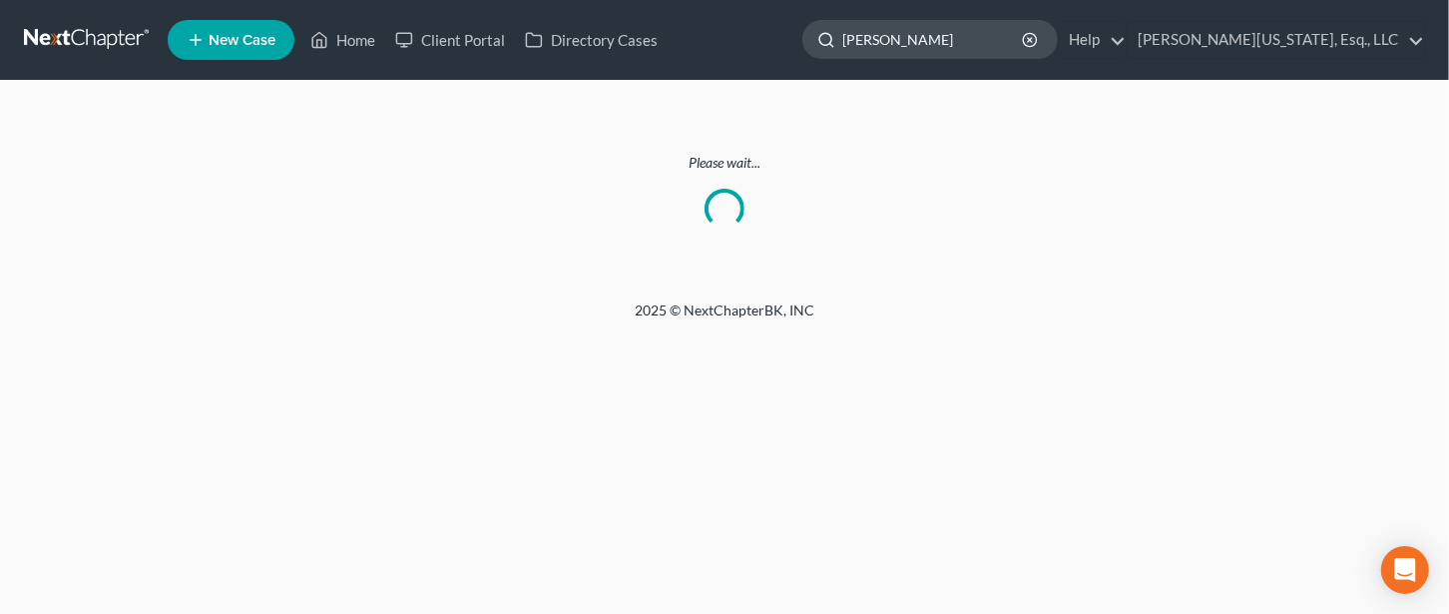
click at [982, 32] on input "Stanziano" at bounding box center [933, 39] width 183 height 37
click at [352, 34] on link "Home" at bounding box center [342, 40] width 85 height 36
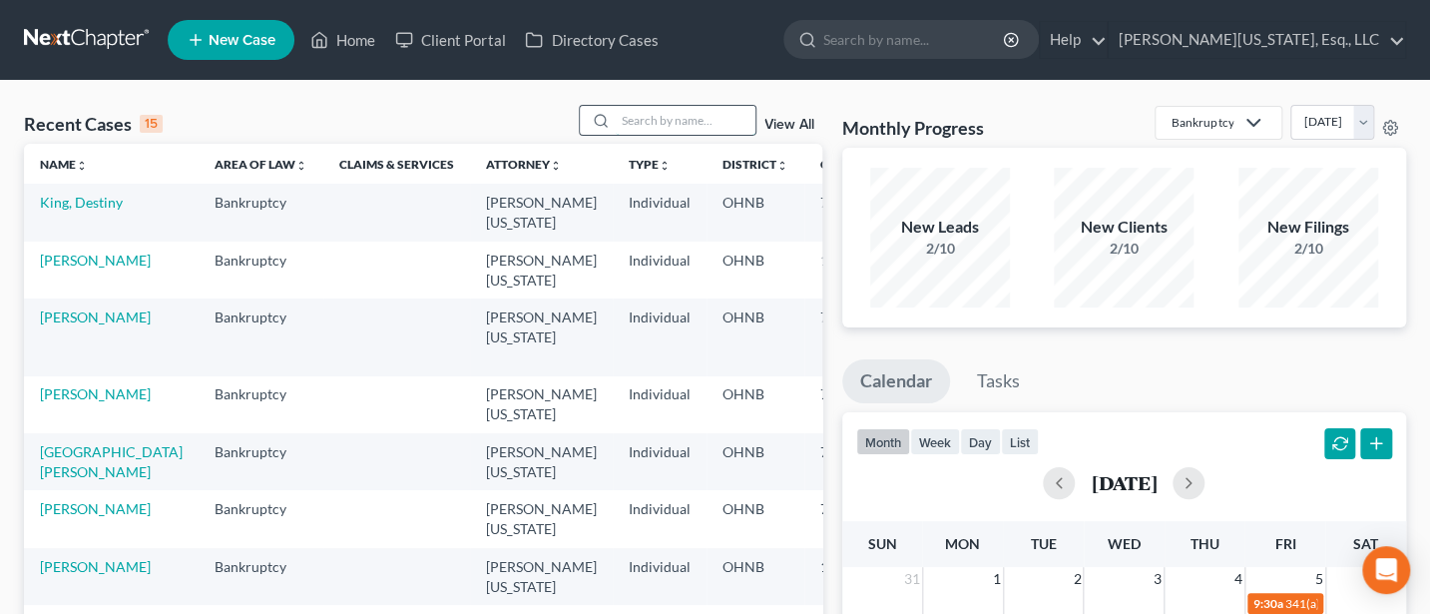
click at [676, 130] on input "search" at bounding box center [686, 120] width 140 height 29
type input "stanziano"
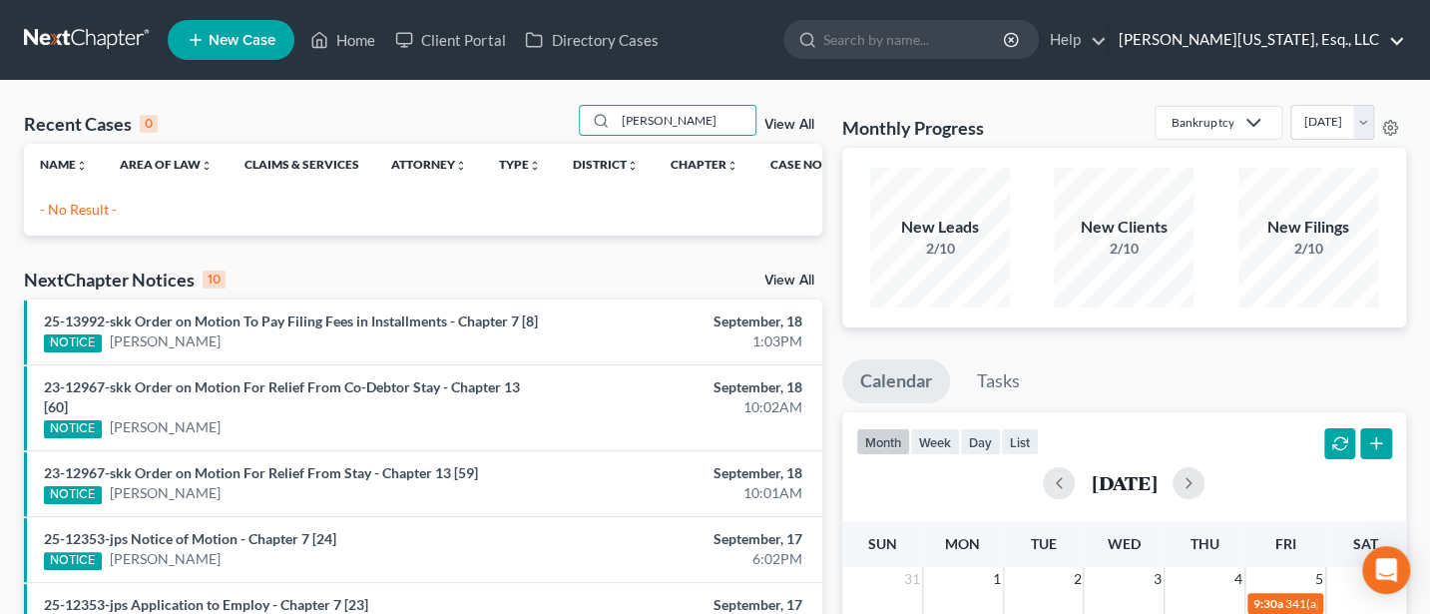
click at [1266, 41] on link "Jann C. Washington, Esq., LLC" at bounding box center [1257, 40] width 296 height 36
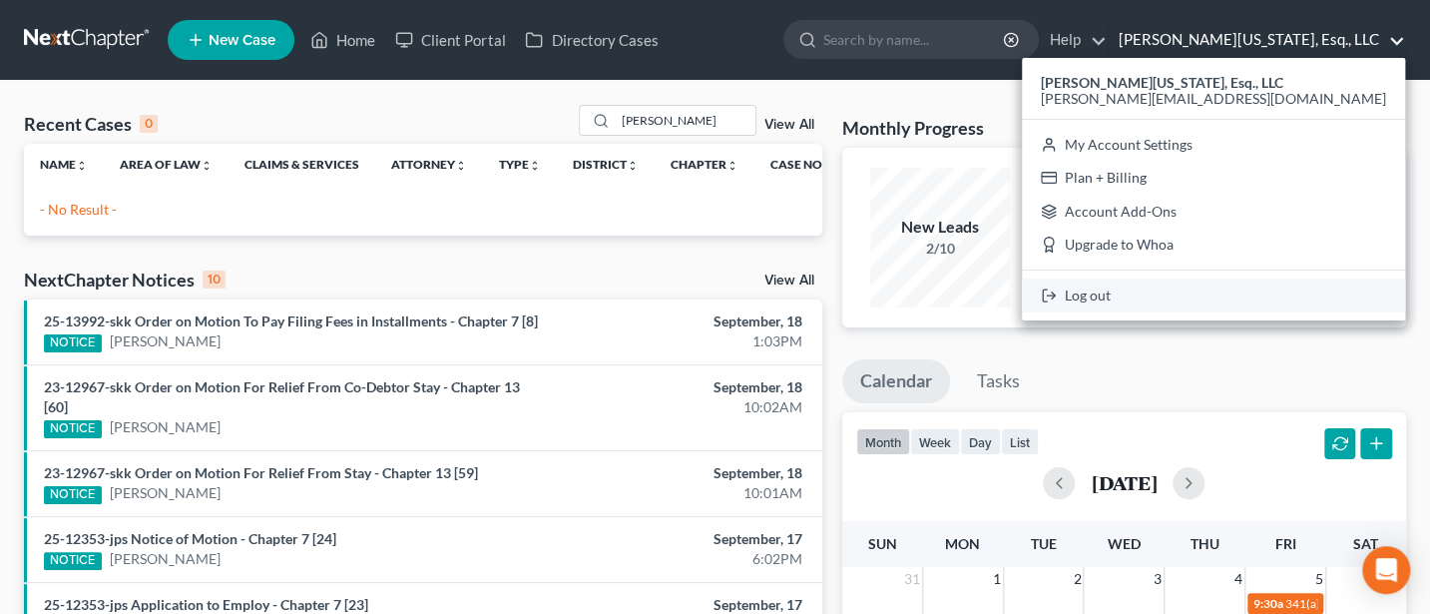
click at [1246, 294] on link "Log out" at bounding box center [1213, 295] width 383 height 34
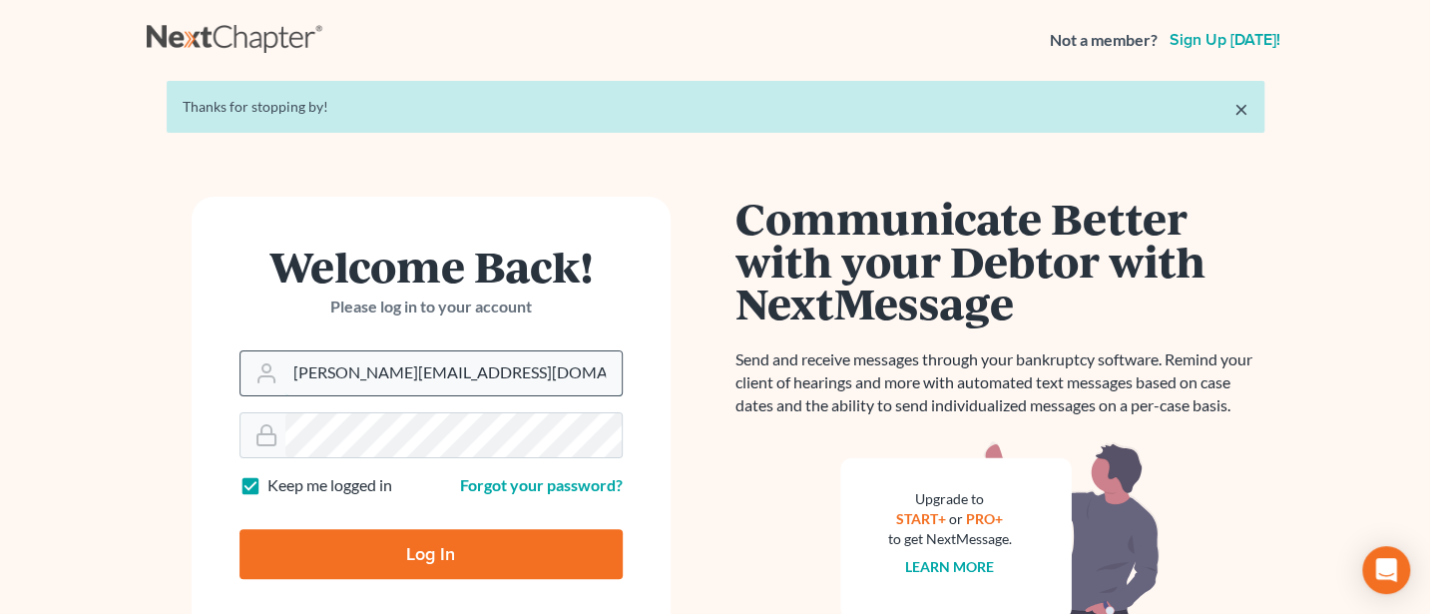
click at [500, 380] on input "[PERSON_NAME][EMAIL_ADDRESS][DOMAIN_NAME]" at bounding box center [453, 373] width 336 height 44
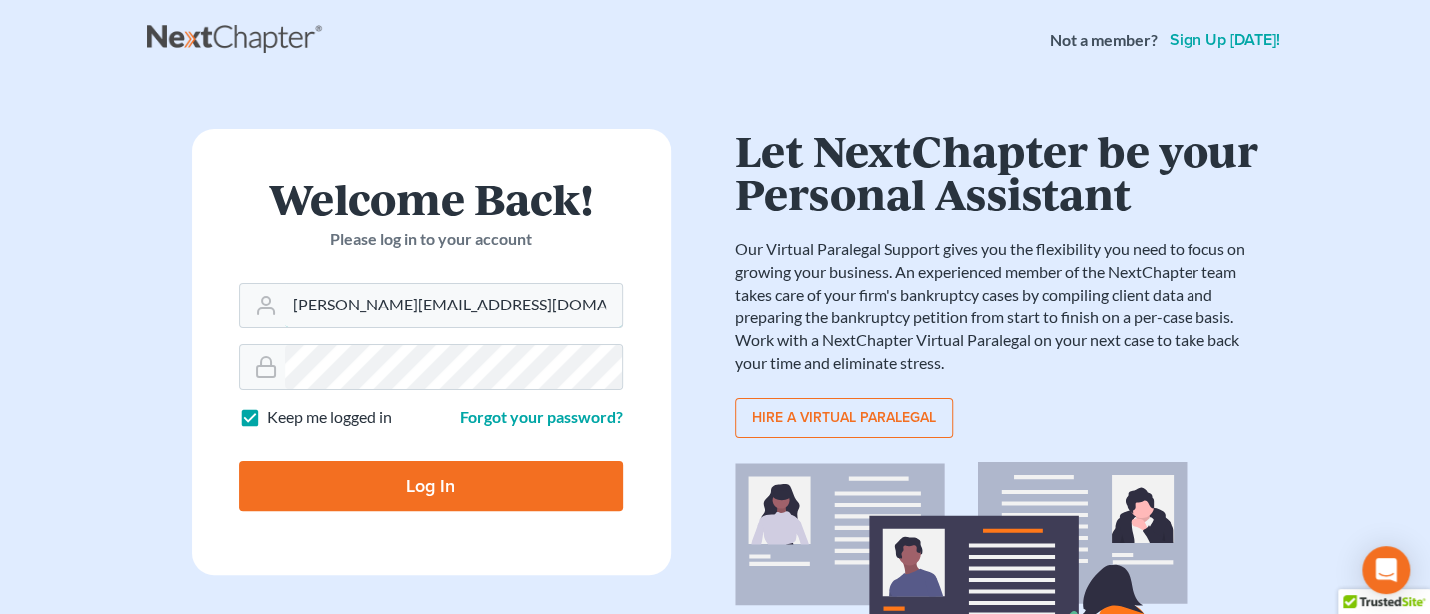
type input "[PERSON_NAME][EMAIL_ADDRESS][DOMAIN_NAME]"
click at [418, 490] on input "Log In" at bounding box center [430, 486] width 383 height 50
type input "Thinking..."
